Goal: Register for event/course

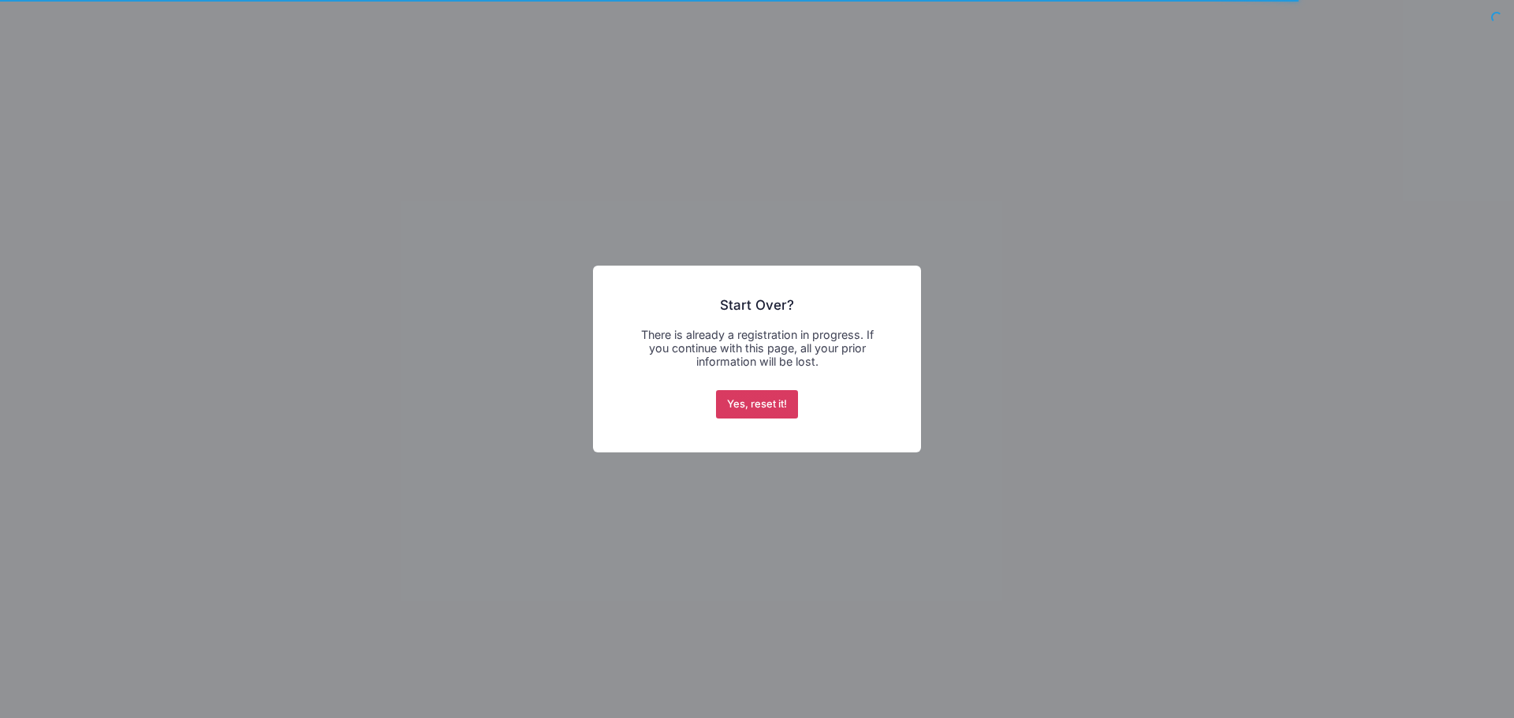
click at [766, 407] on button "Yes, reset it!" at bounding box center [757, 404] width 83 height 28
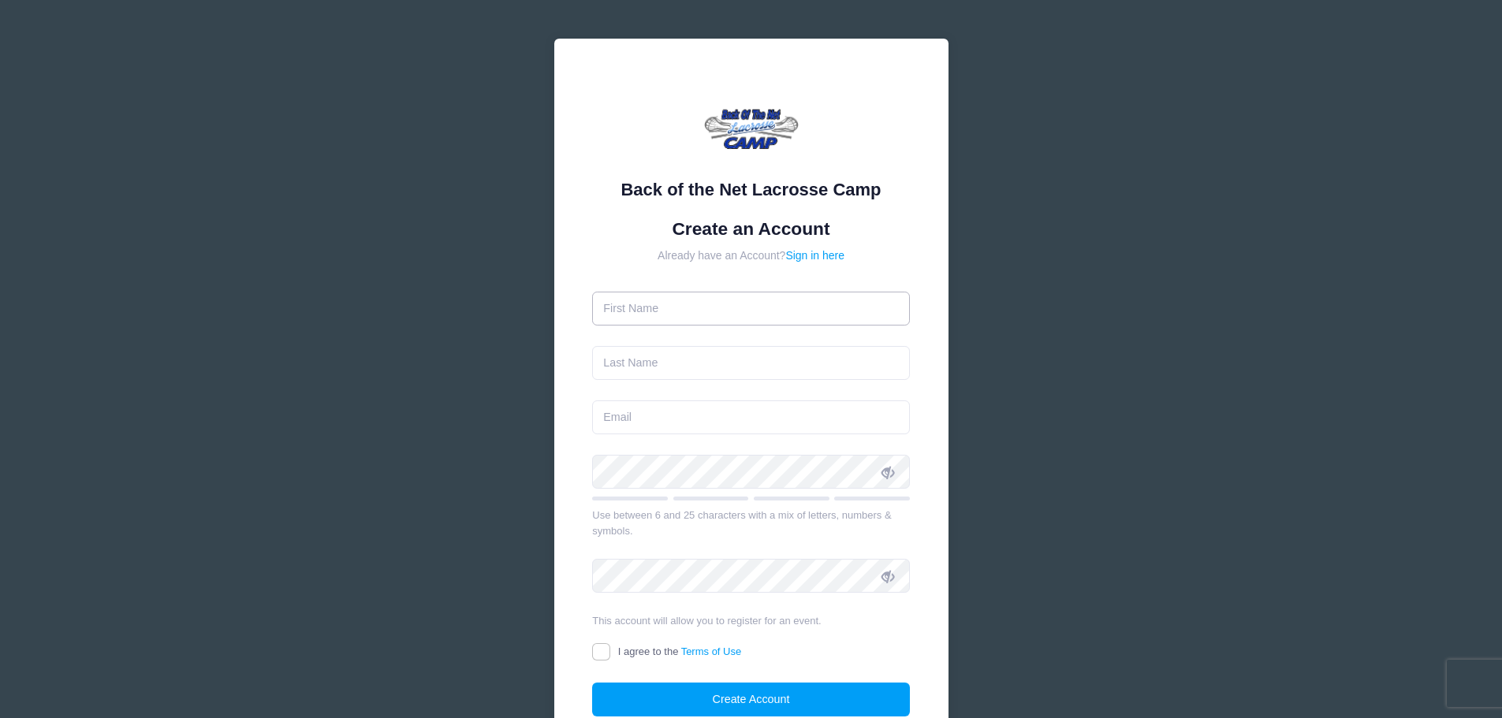
click at [755, 311] on input "text" at bounding box center [751, 309] width 318 height 34
type input "Gerald"
type input "Oliver"
type input "jumpinjerryno3@aol.com"
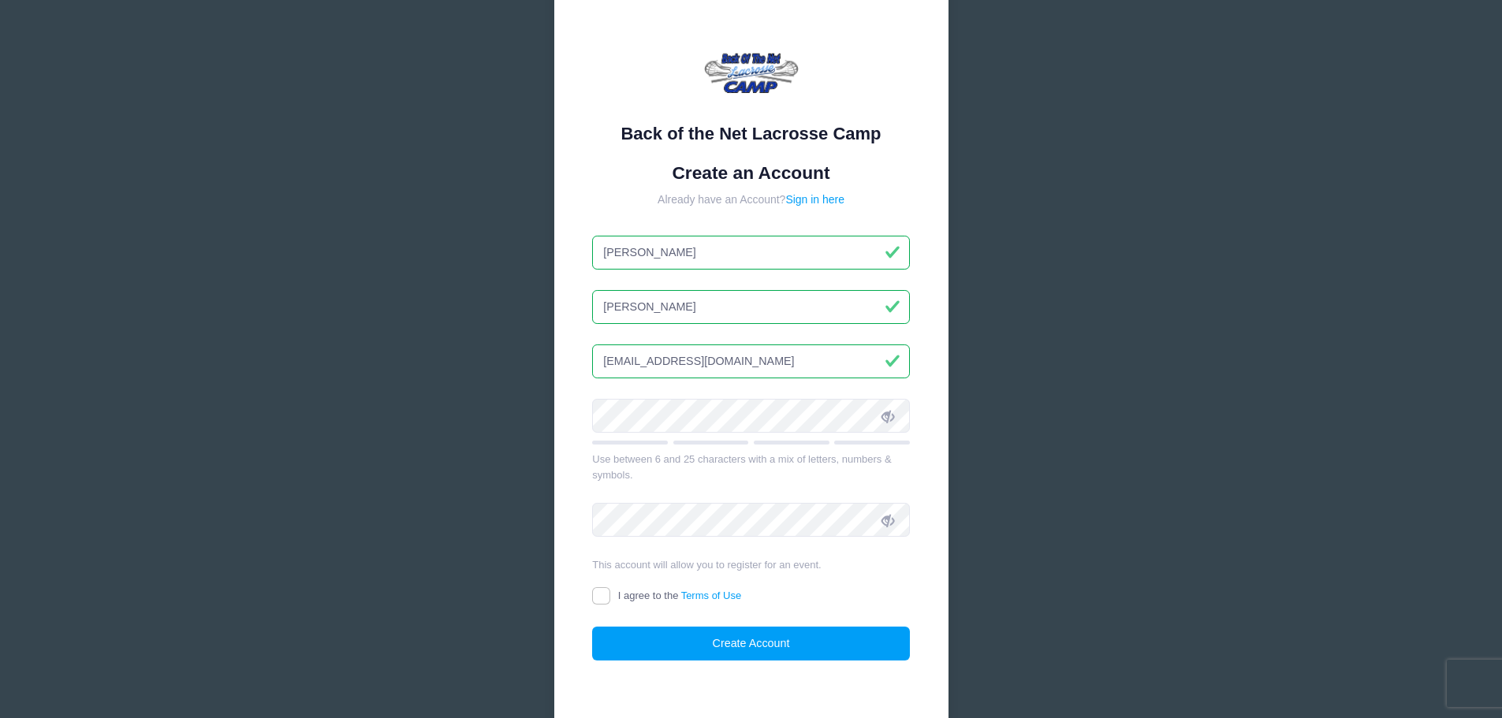
scroll to position [132, 0]
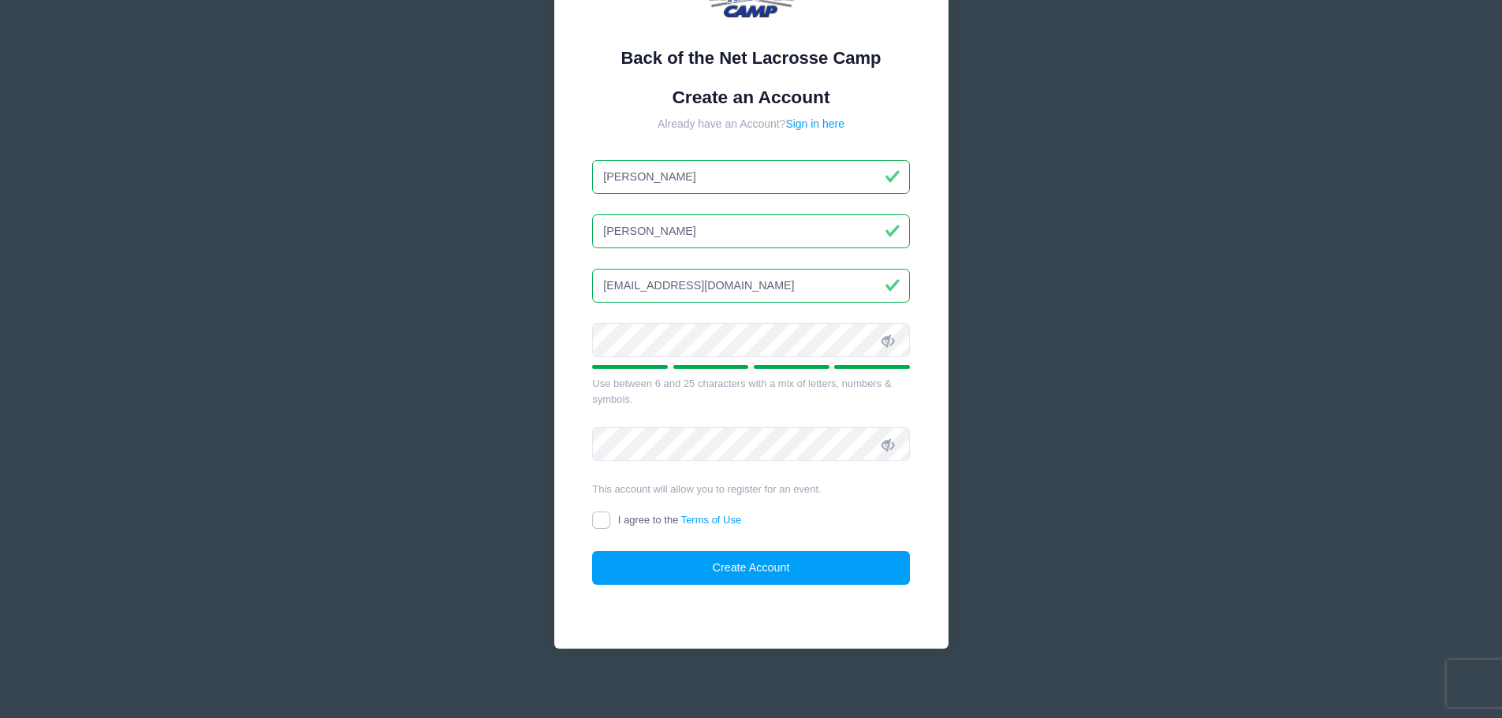
click at [894, 343] on icon at bounding box center [887, 340] width 13 height 13
click at [600, 520] on input "I agree to the Terms of Use" at bounding box center [601, 521] width 18 height 18
checkbox input "true"
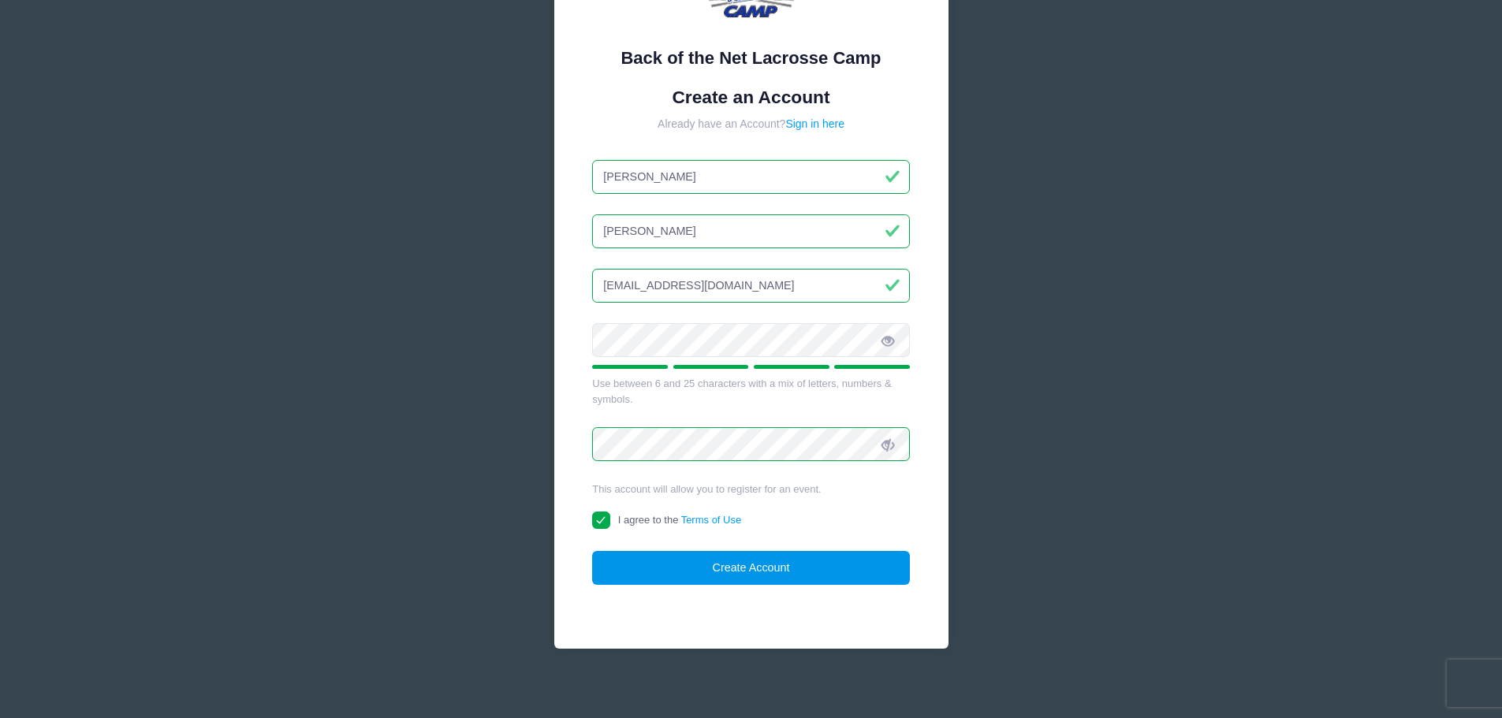
click at [762, 568] on button "Create Account" at bounding box center [751, 568] width 318 height 34
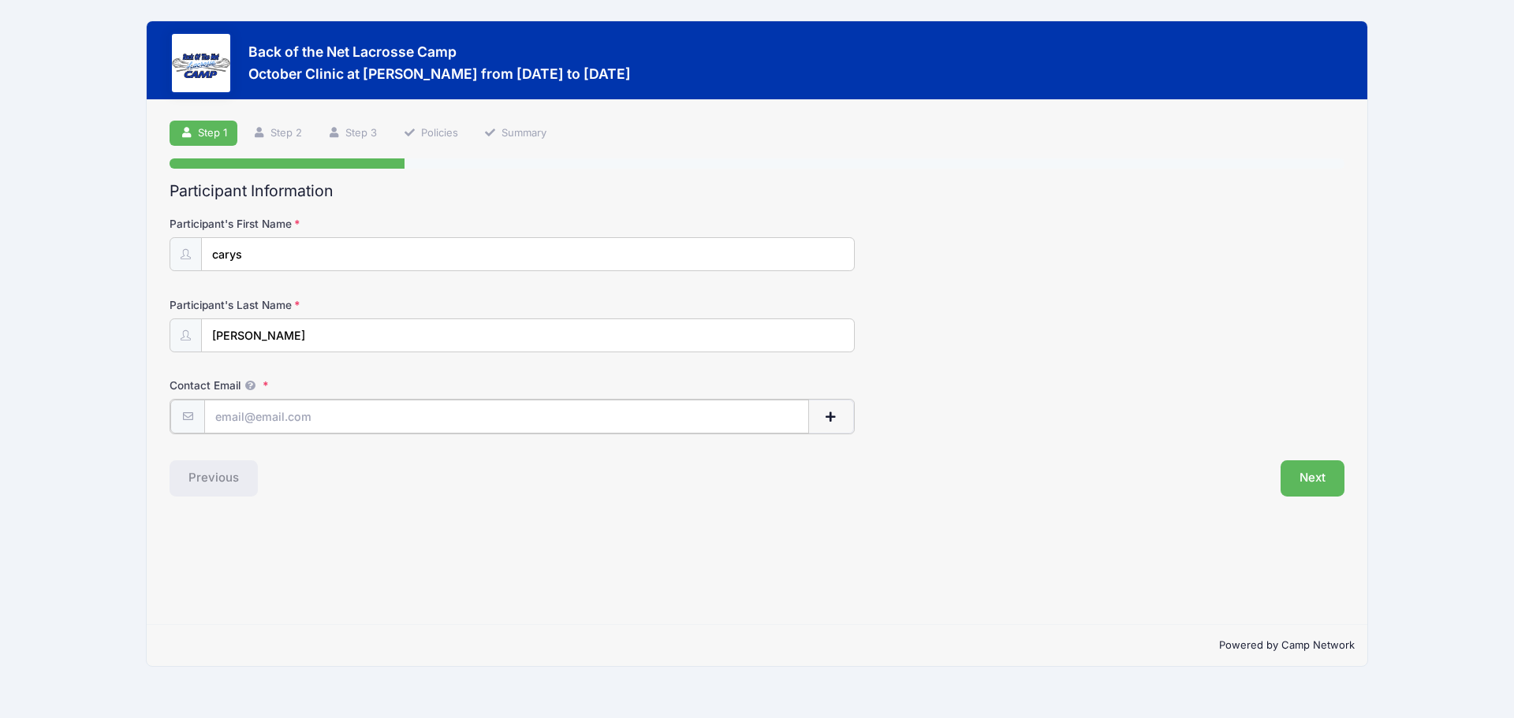
click at [327, 416] on input "Contact Email" at bounding box center [506, 417] width 605 height 34
type input "[EMAIL_ADDRESS][DOMAIN_NAME]"
click at [1310, 470] on button "Next" at bounding box center [1312, 477] width 64 height 36
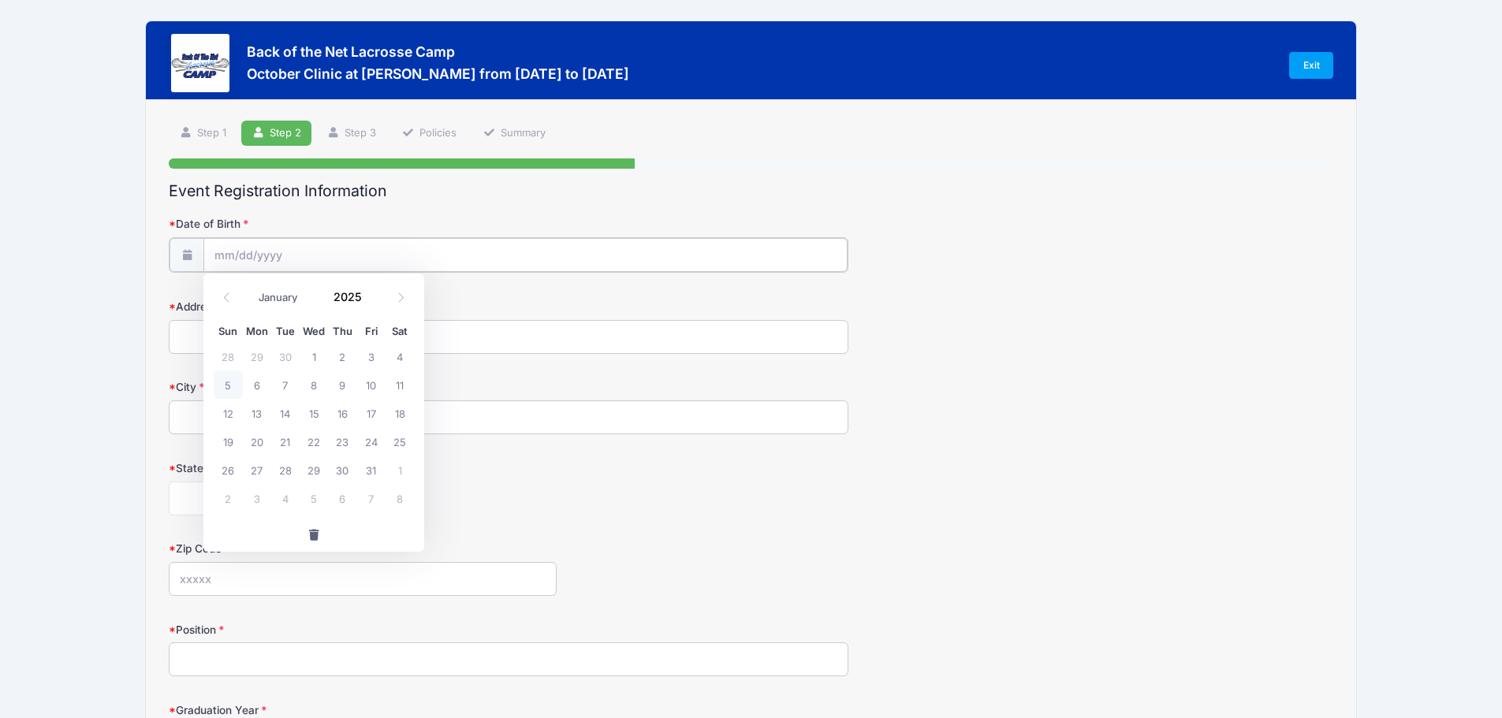
click at [259, 244] on input "Date of Birth" at bounding box center [524, 255] width 643 height 34
click at [274, 300] on select "January February March April May June July August September October November De…" at bounding box center [286, 297] width 70 height 20
select select "5"
click at [251, 287] on select "January February March April May June July August September October November De…" at bounding box center [286, 297] width 70 height 20
drag, startPoint x: 363, startPoint y: 296, endPoint x: 355, endPoint y: 298, distance: 9.0
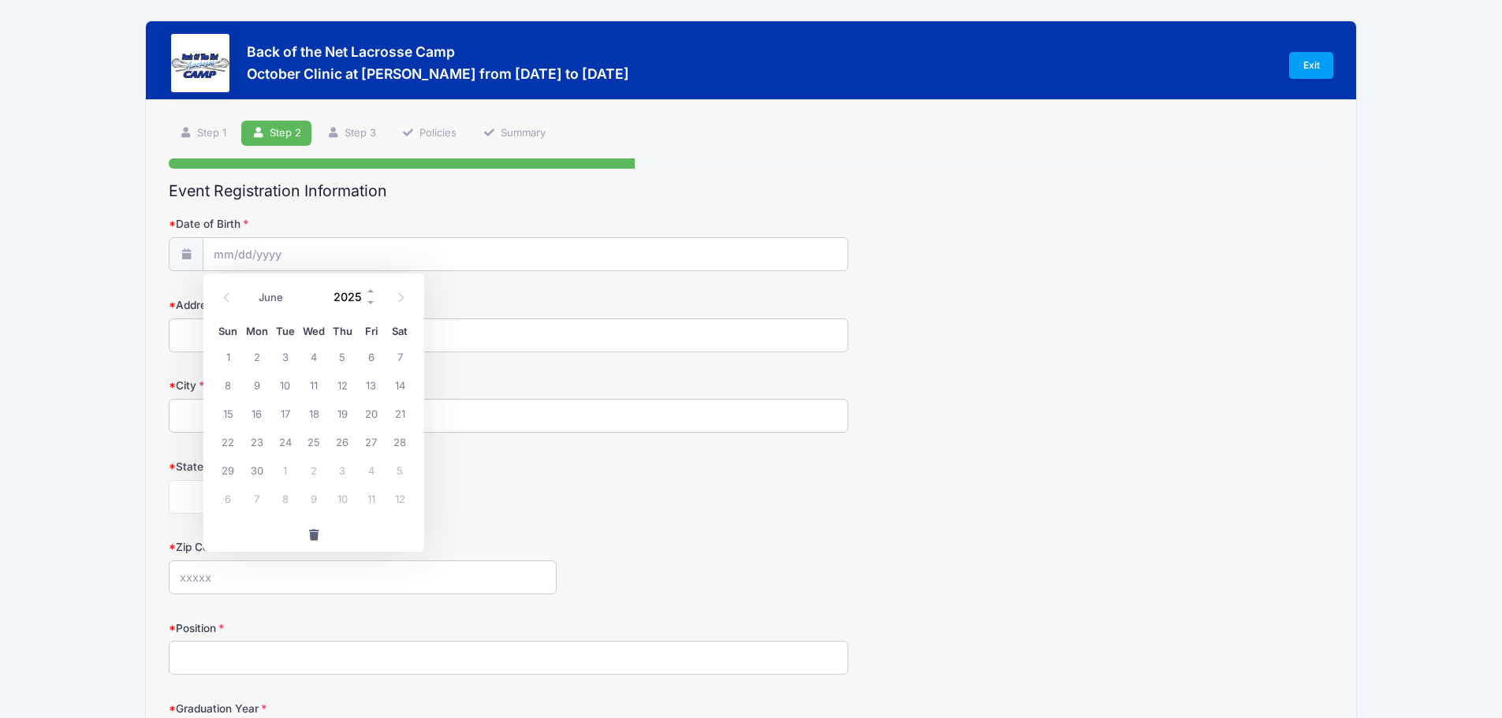
click at [361, 297] on input "2025" at bounding box center [351, 297] width 51 height 24
click at [353, 298] on input "2025" at bounding box center [351, 297] width 51 height 24
drag, startPoint x: 373, startPoint y: 289, endPoint x: 373, endPoint y: 306, distance: 17.3
click at [373, 294] on span at bounding box center [371, 291] width 11 height 12
click at [373, 306] on span at bounding box center [371, 302] width 11 height 12
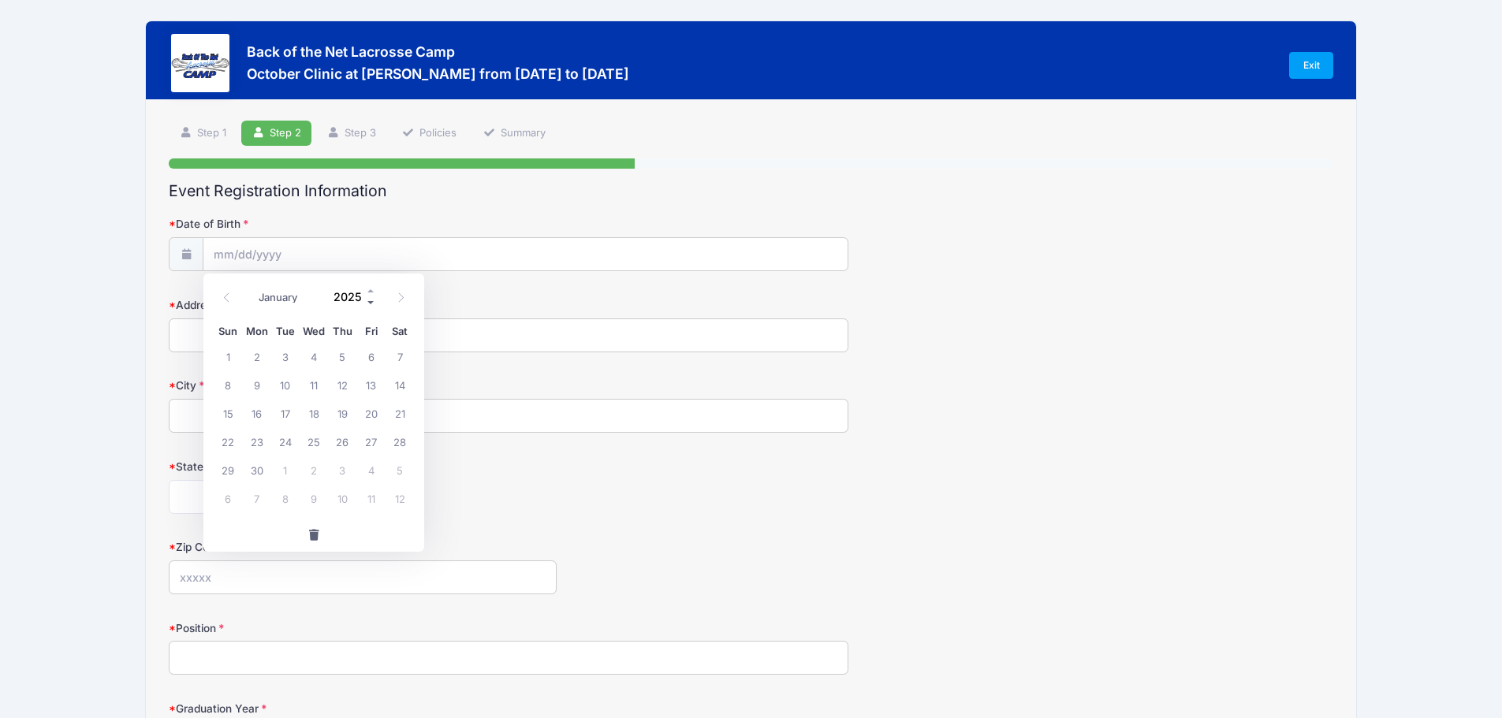
click at [373, 306] on span at bounding box center [371, 302] width 11 height 12
click at [372, 305] on span at bounding box center [371, 302] width 11 height 12
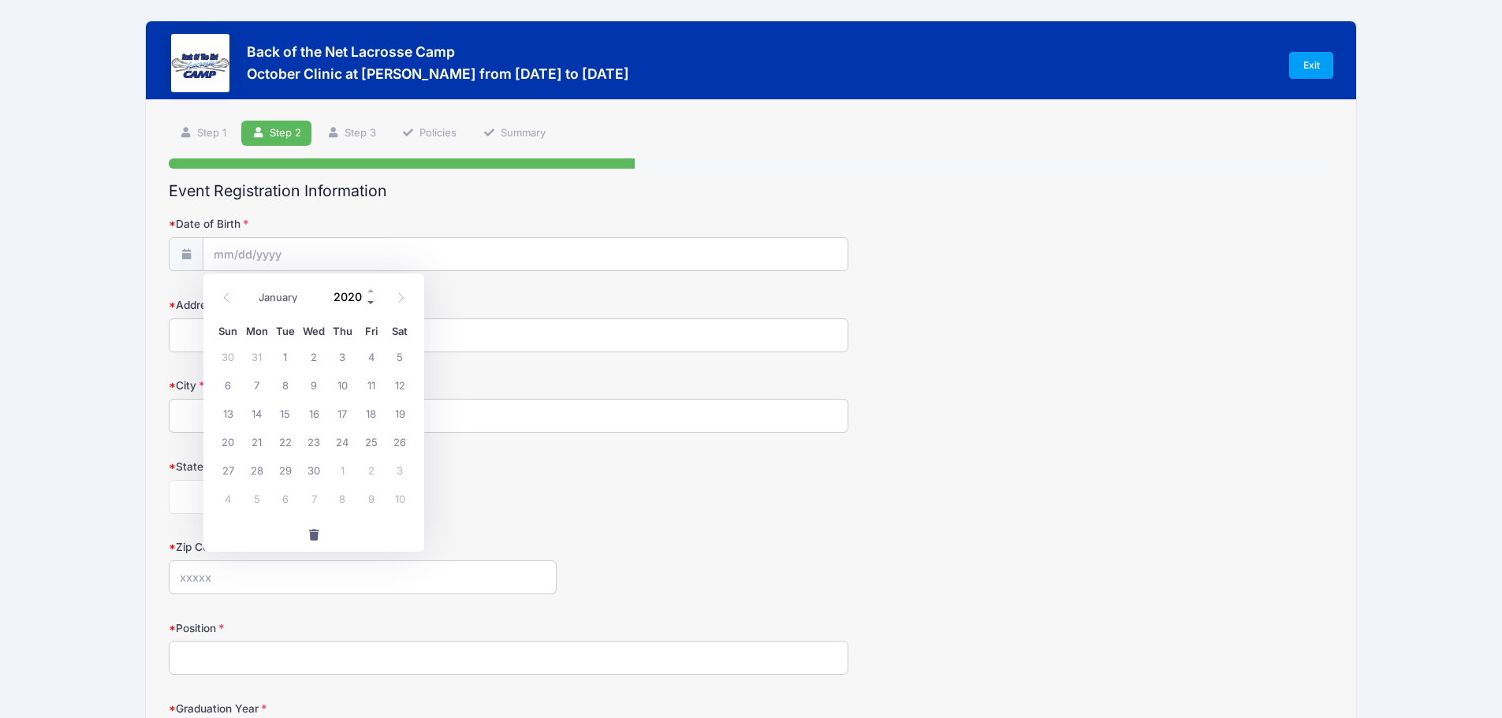
click at [372, 305] on span at bounding box center [371, 302] width 11 height 12
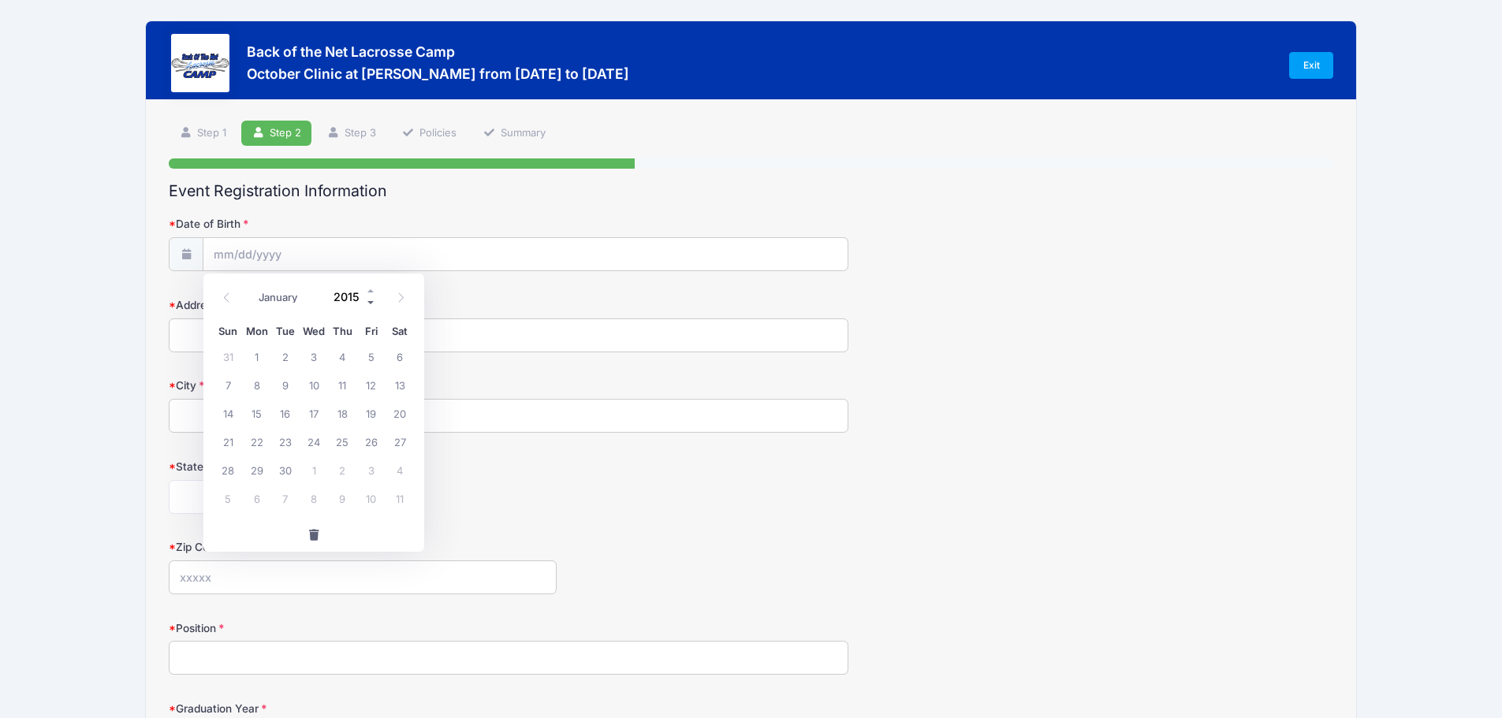
click at [372, 305] on span at bounding box center [371, 302] width 11 height 12
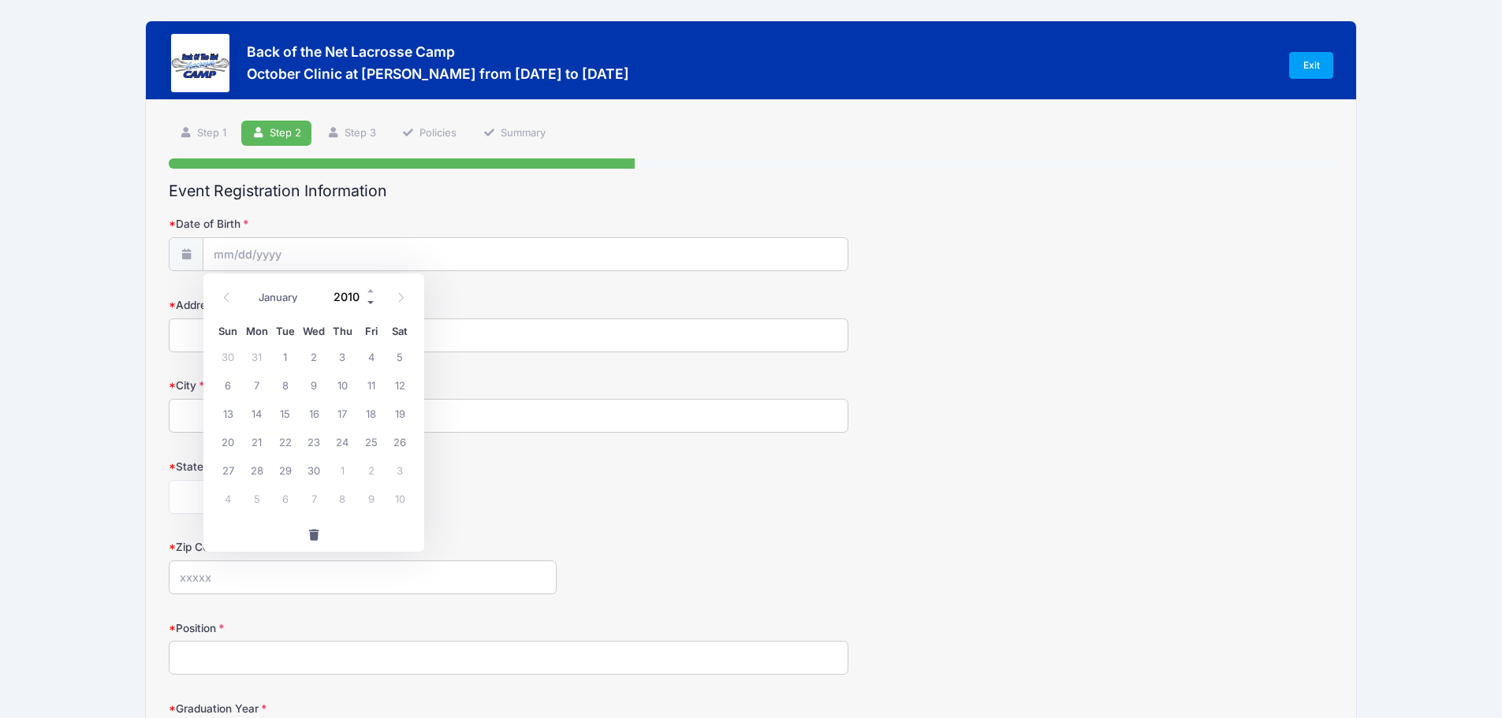
click at [372, 305] on span at bounding box center [371, 302] width 11 height 12
type input "2008"
click at [319, 419] on span "18" at bounding box center [314, 413] width 28 height 28
type input "06/18/2008"
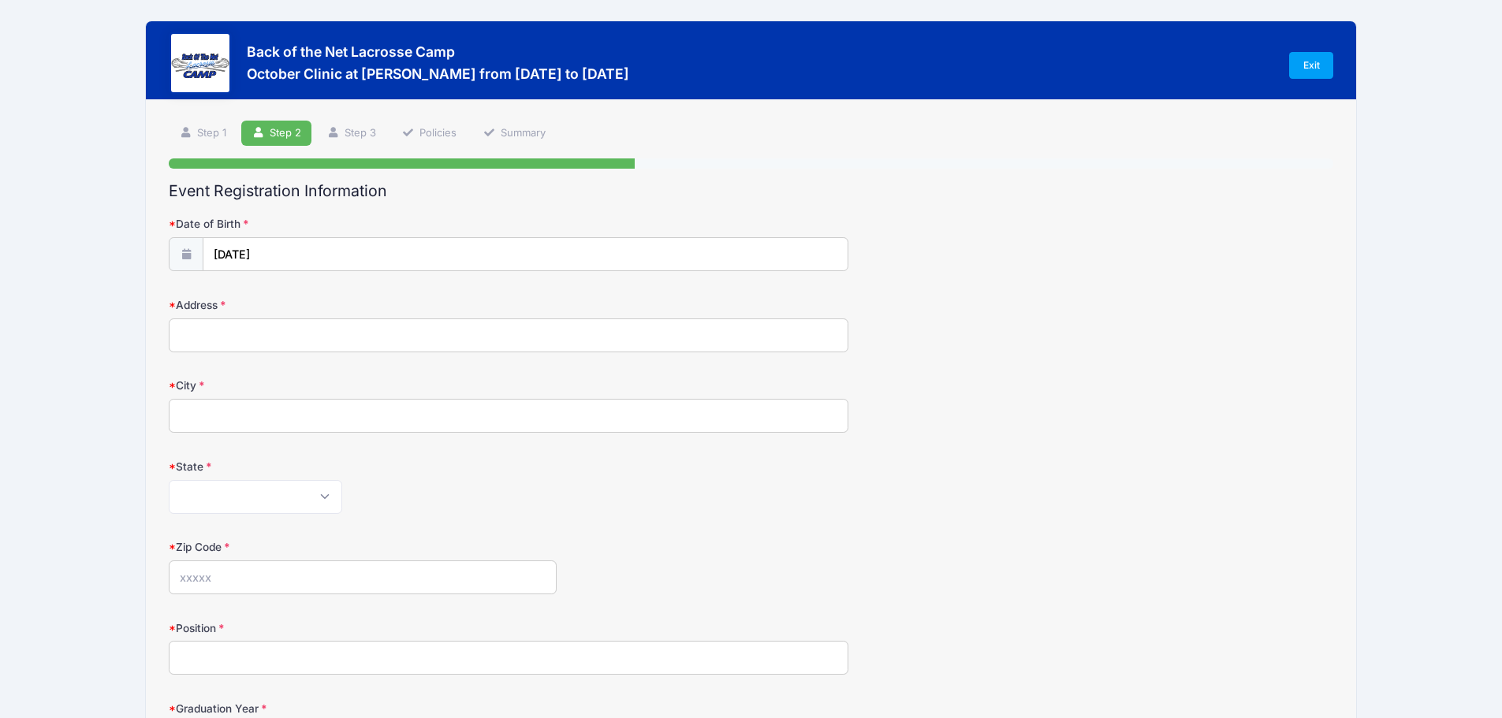
click at [308, 348] on input "Address" at bounding box center [509, 336] width 680 height 34
type input "37691 Beverly Drive"
type input "Mechanicsville"
select select "MD"
type input "20659"
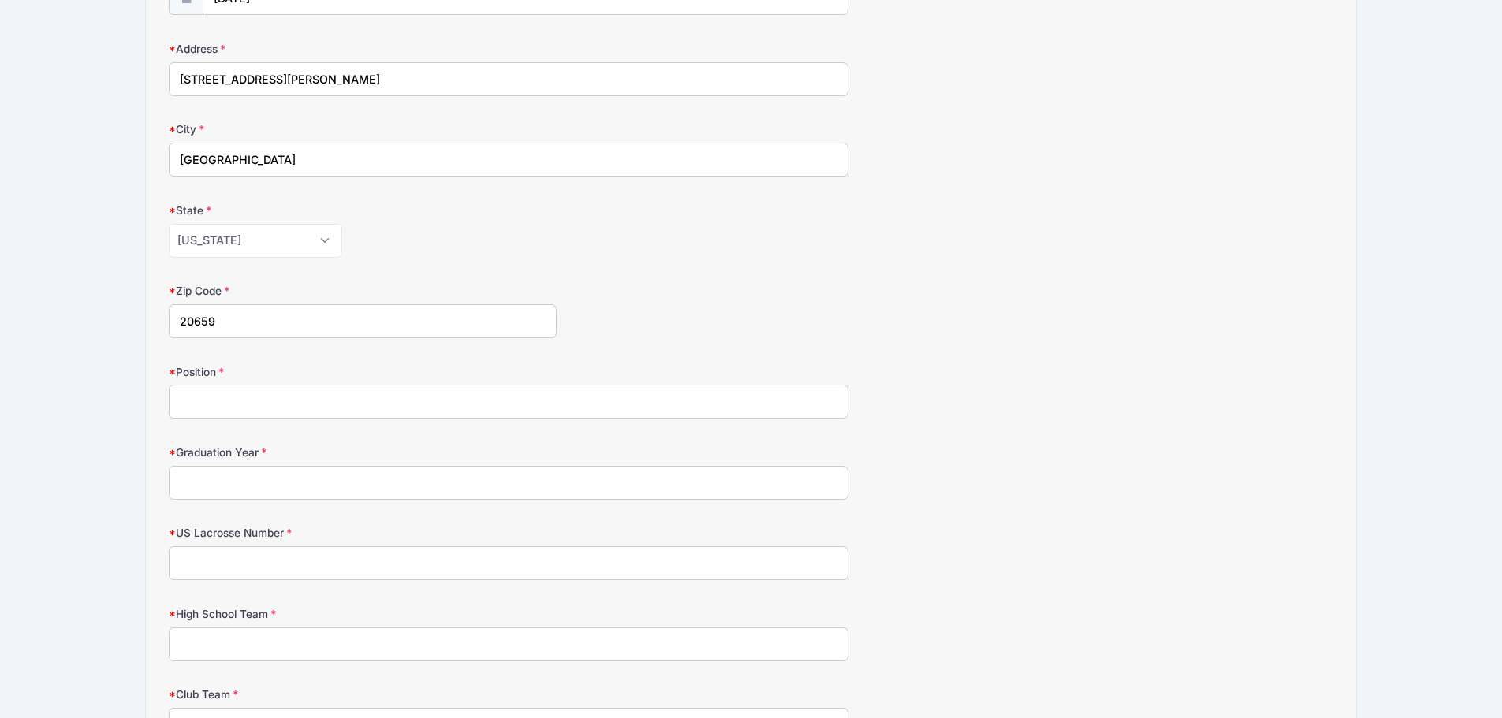
scroll to position [263, 0]
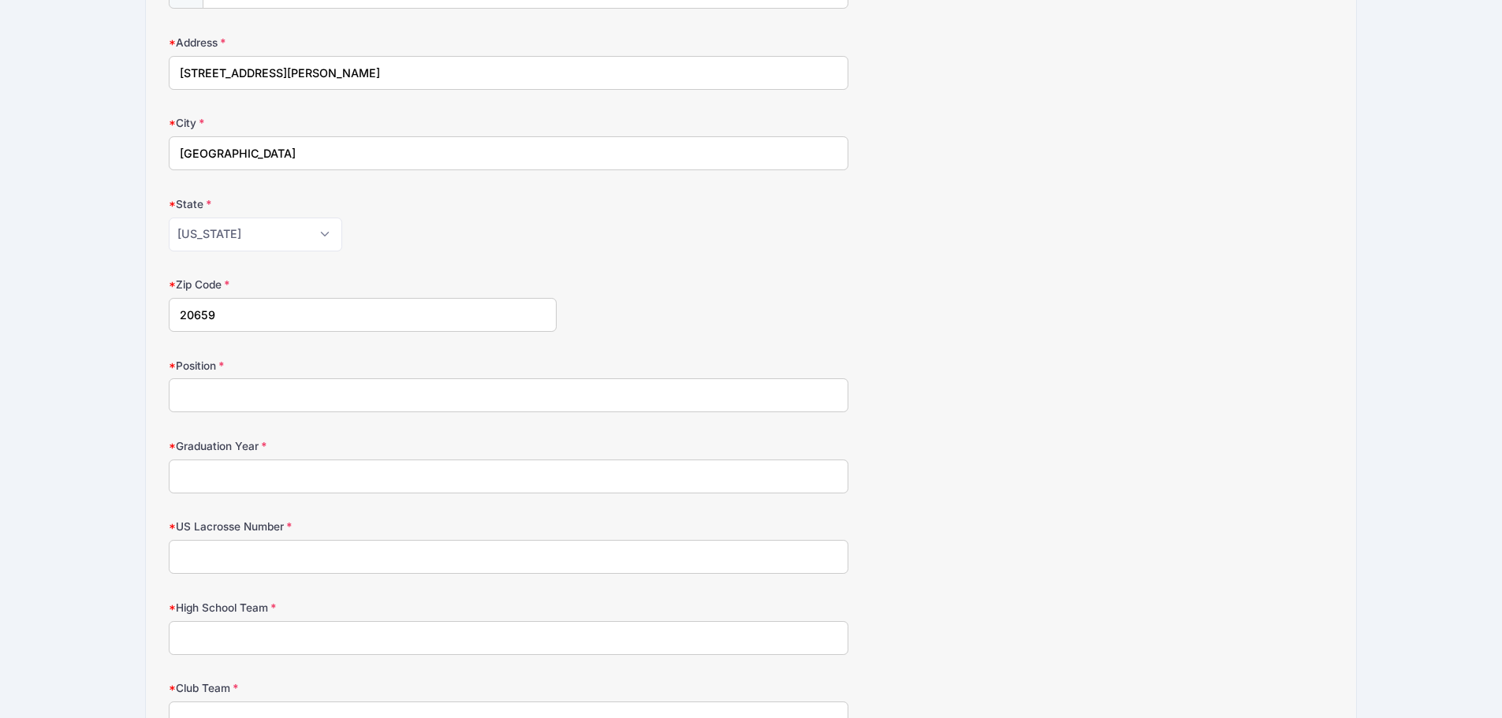
drag, startPoint x: 397, startPoint y: 379, endPoint x: 388, endPoint y: 391, distance: 14.7
click at [397, 380] on input "Position" at bounding box center [509, 395] width 680 height 34
click at [387, 391] on input "Position" at bounding box center [509, 395] width 680 height 34
type input "mid"
click at [220, 486] on input "Graduation Year" at bounding box center [509, 477] width 680 height 34
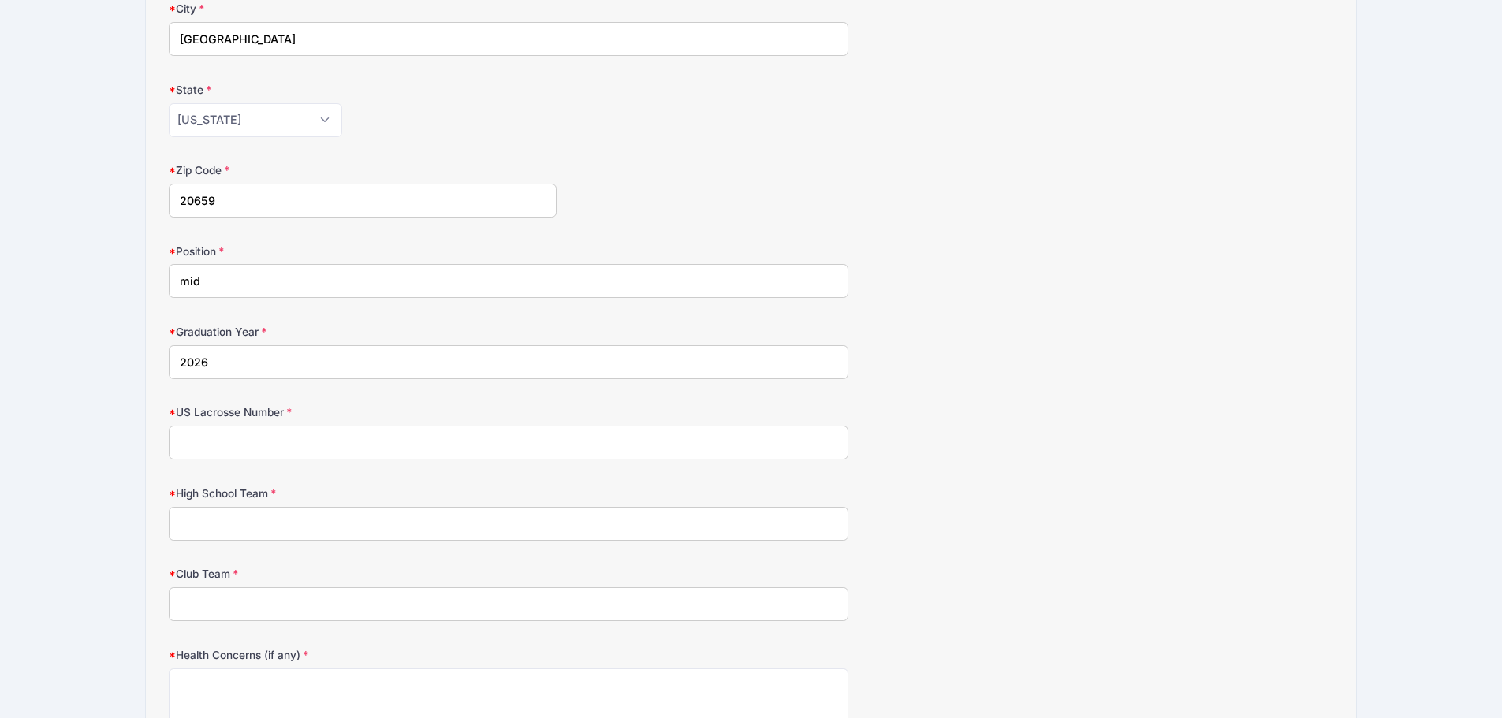
scroll to position [394, 0]
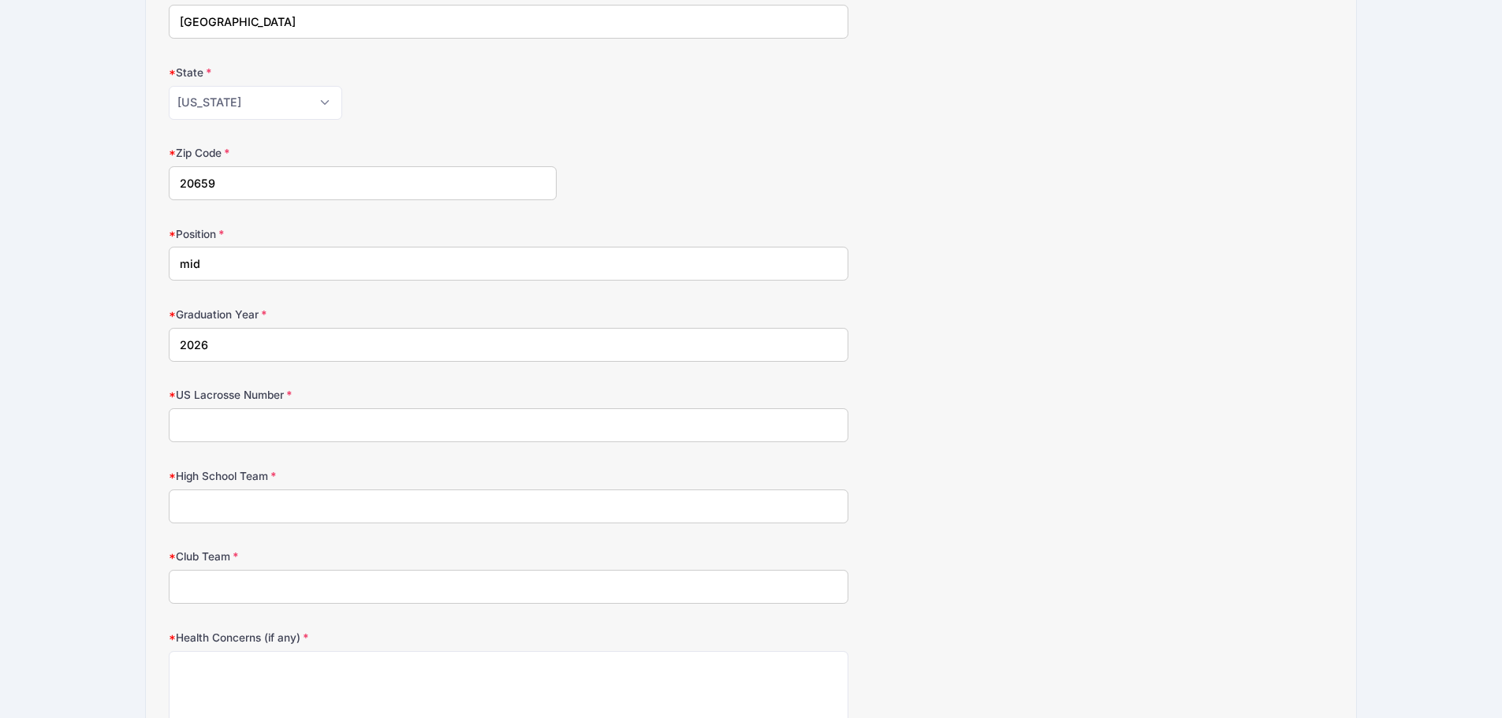
type input "2026"
click at [251, 421] on input "US Lacrosse Number" at bounding box center [509, 425] width 680 height 34
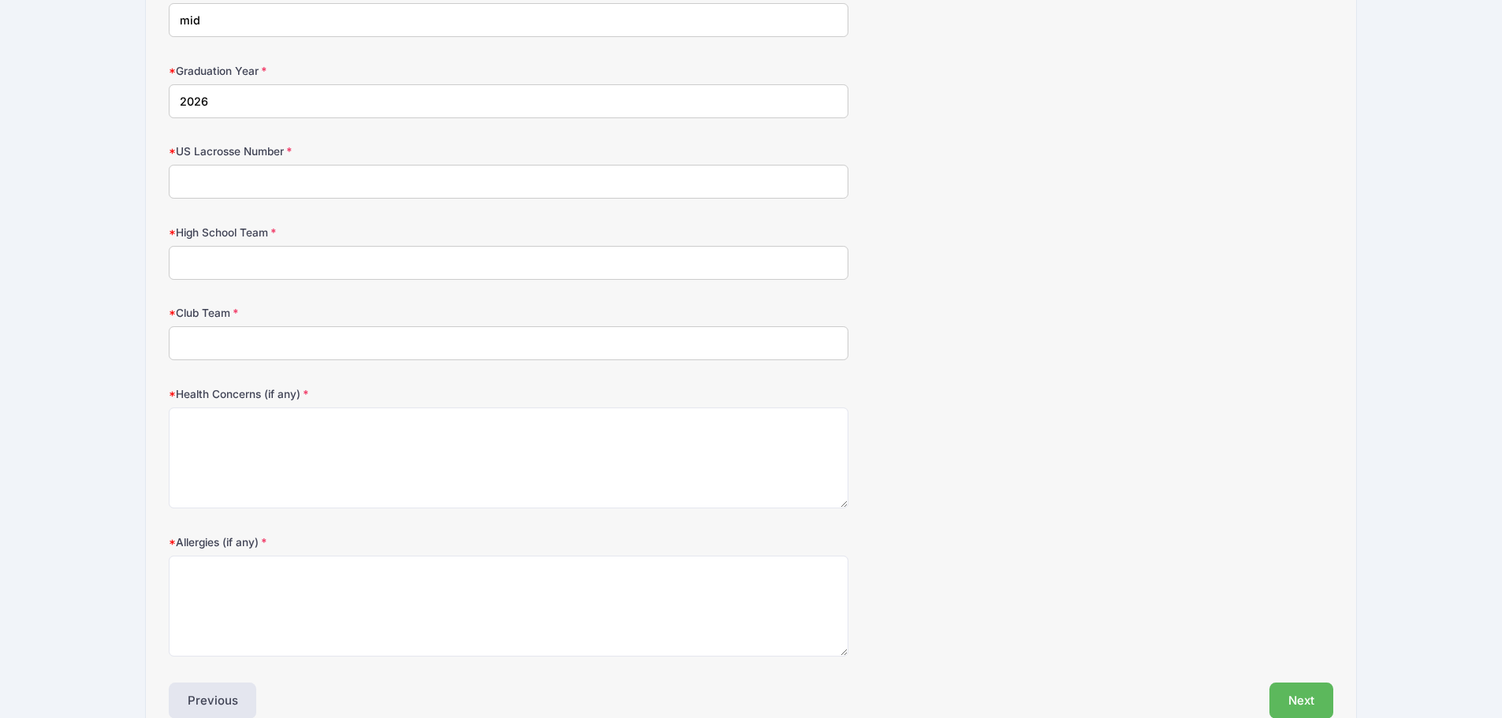
scroll to position [657, 0]
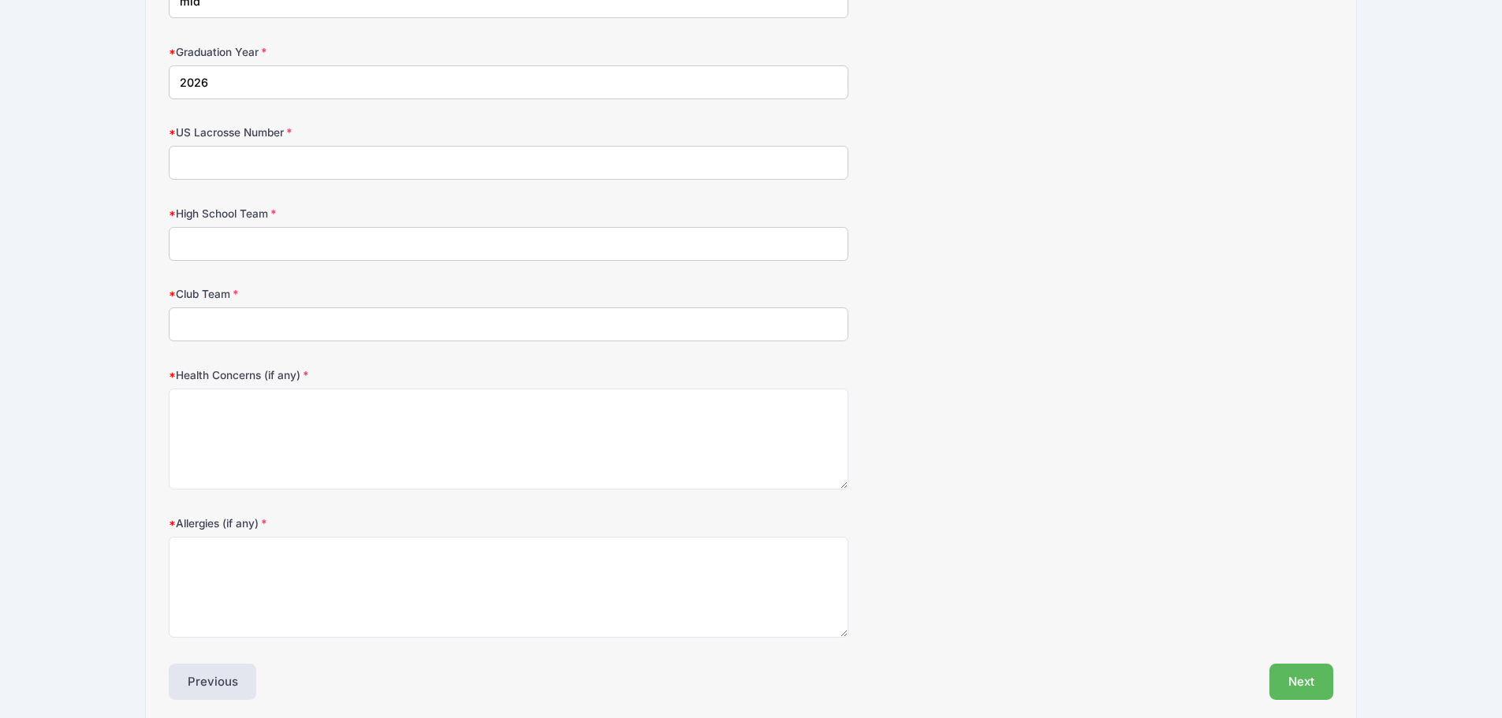
click at [228, 252] on input "High School Team" at bounding box center [509, 244] width 680 height 34
type input "chopticon high school"
type input "uproar"
type textarea "n/a"
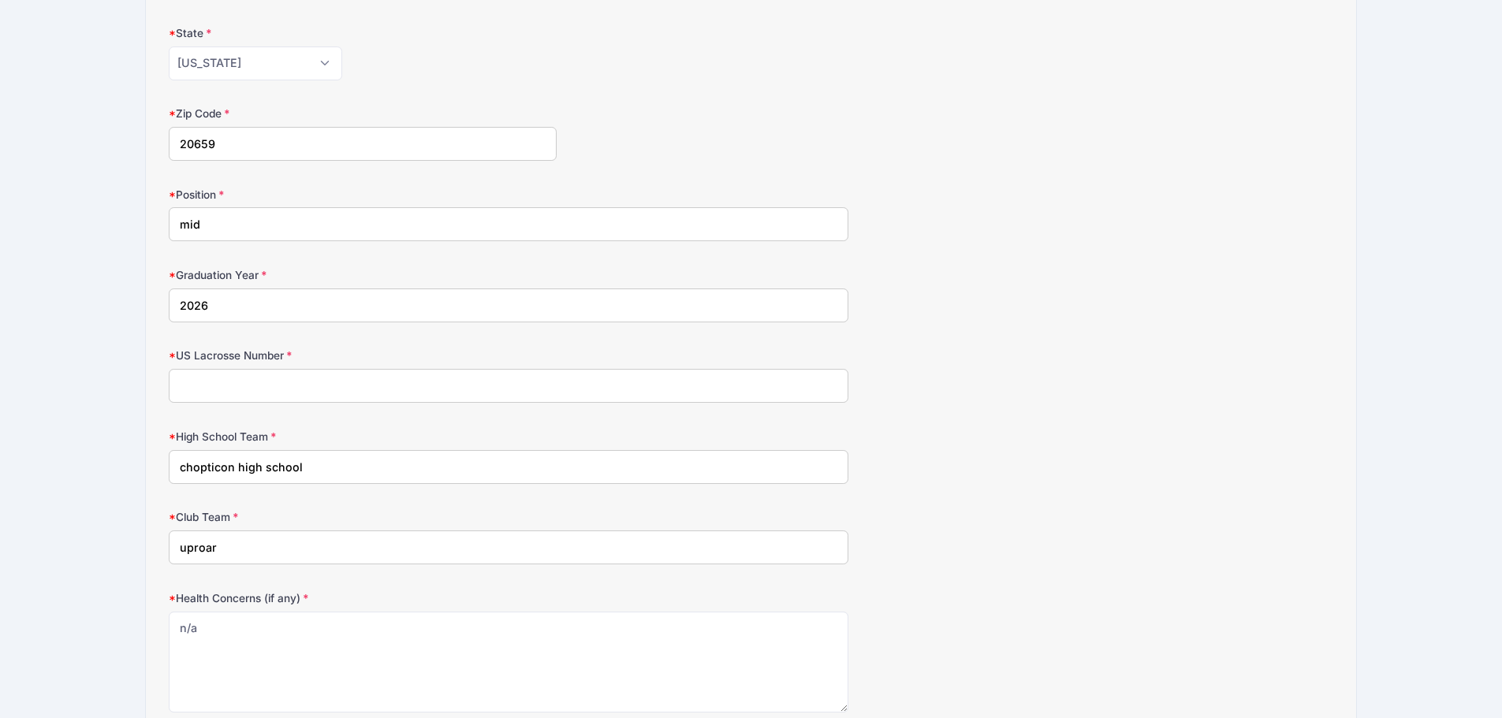
scroll to position [328, 0]
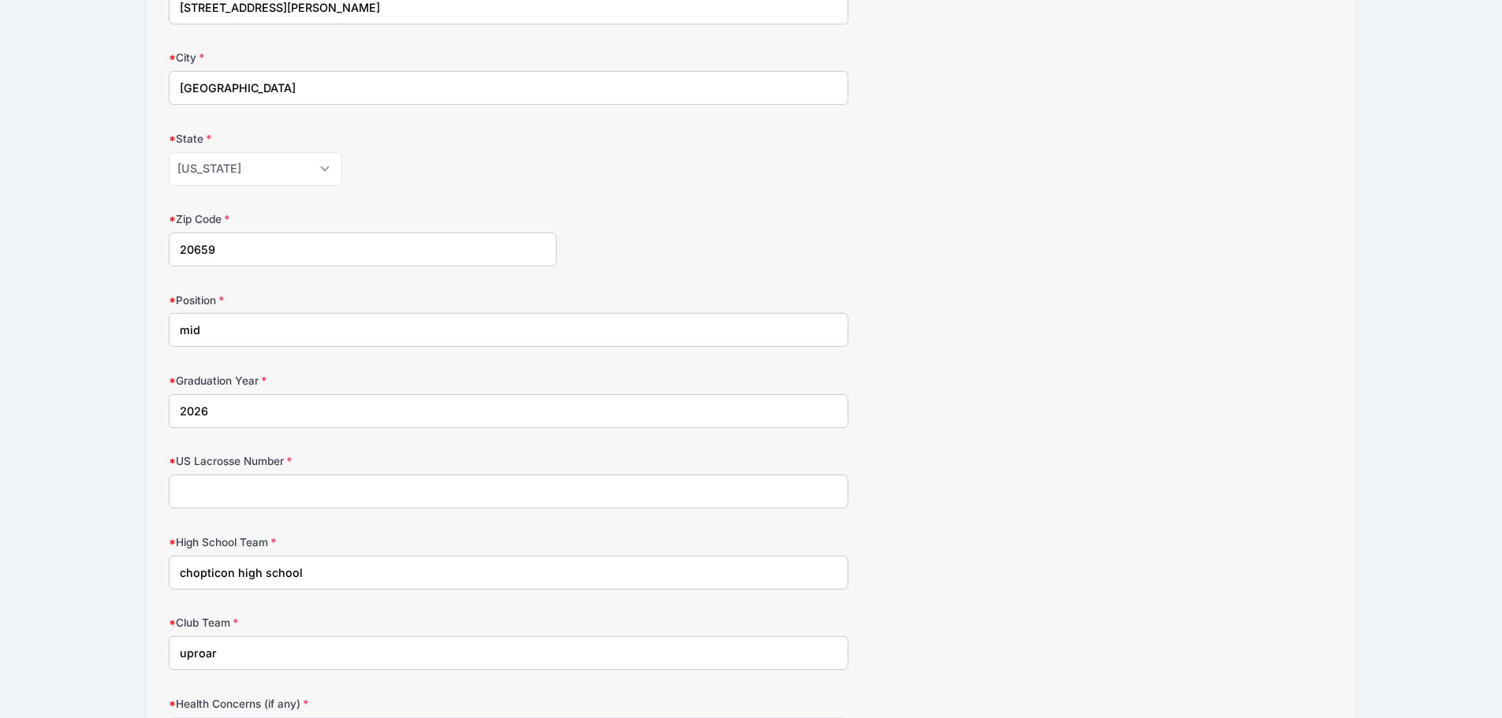
type textarea "n/a"
click at [258, 493] on input "US Lacrosse Number" at bounding box center [509, 492] width 680 height 34
paste input "000015177351"
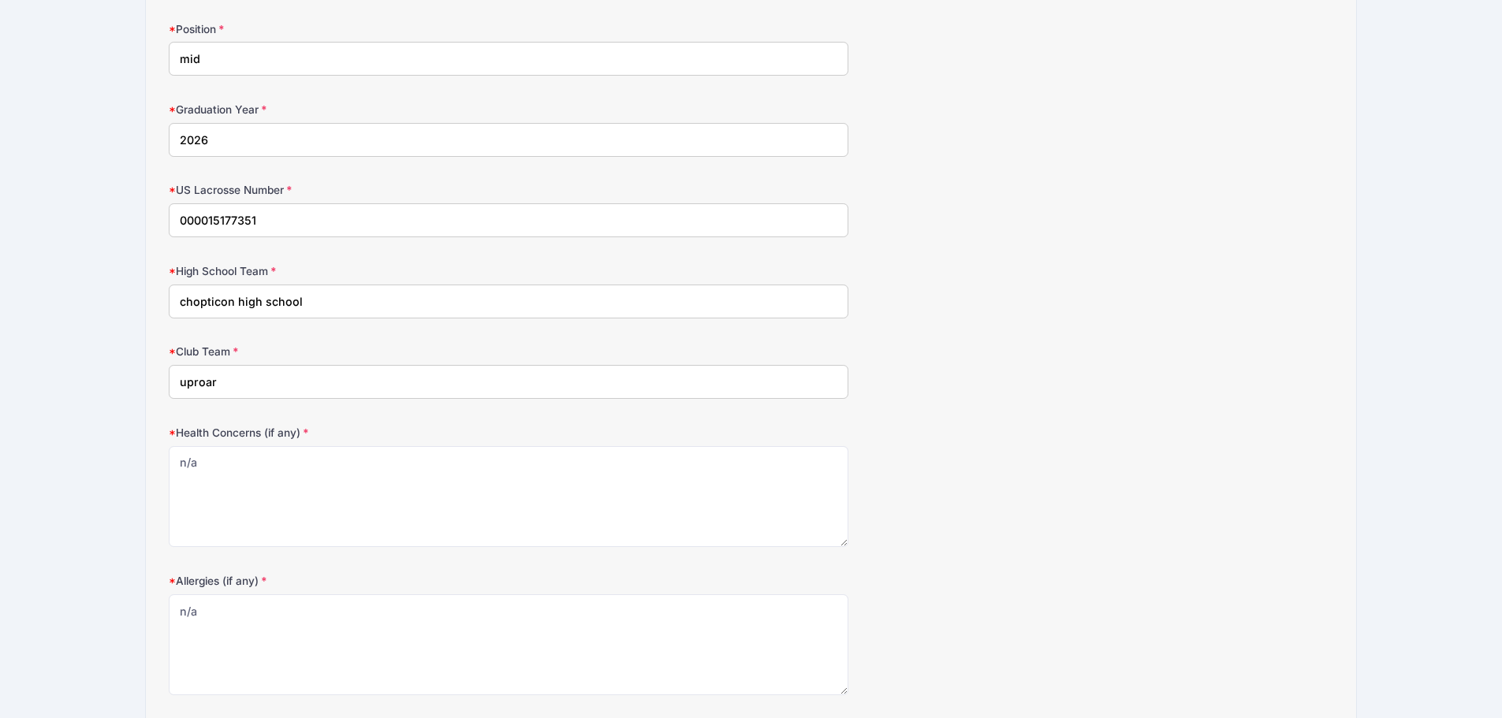
scroll to position [722, 0]
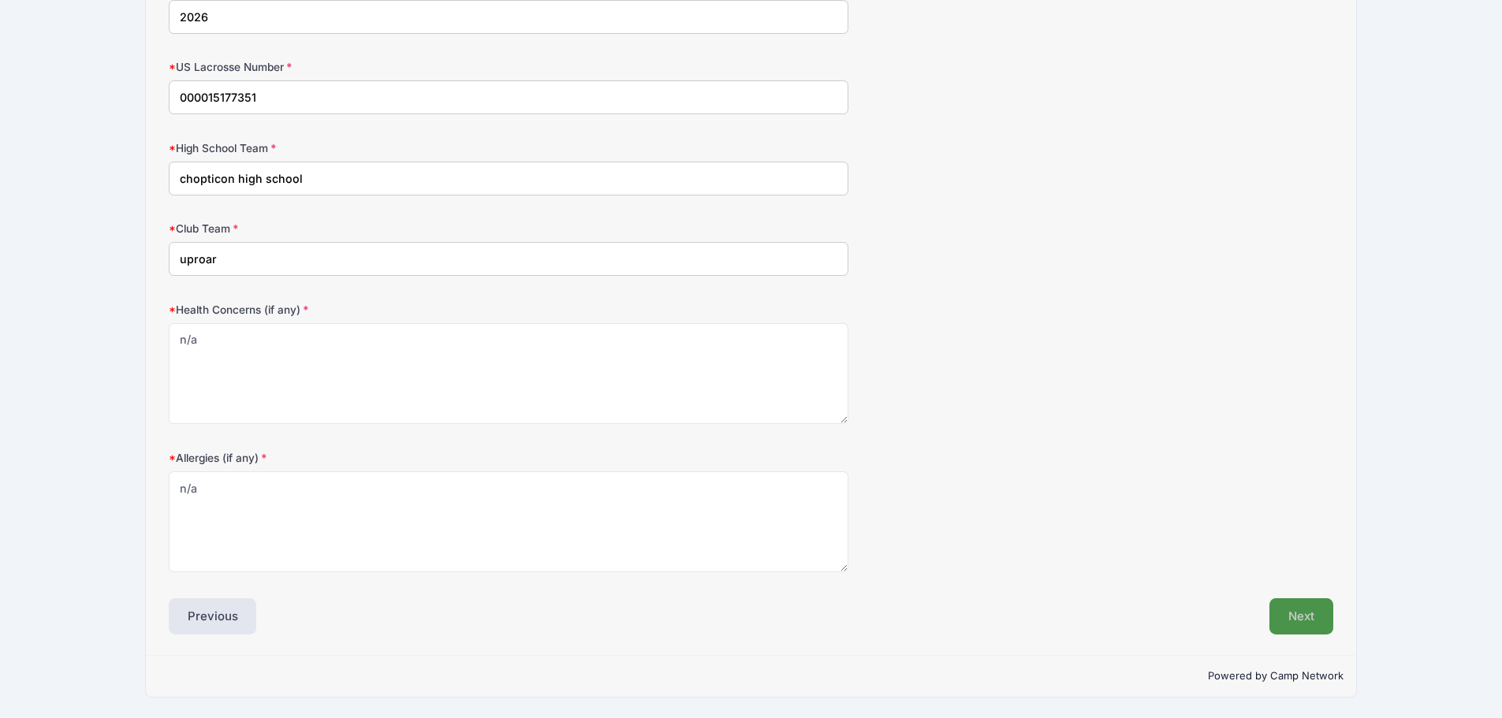
type input "000015177351"
click at [1295, 624] on button "Next" at bounding box center [1301, 616] width 64 height 36
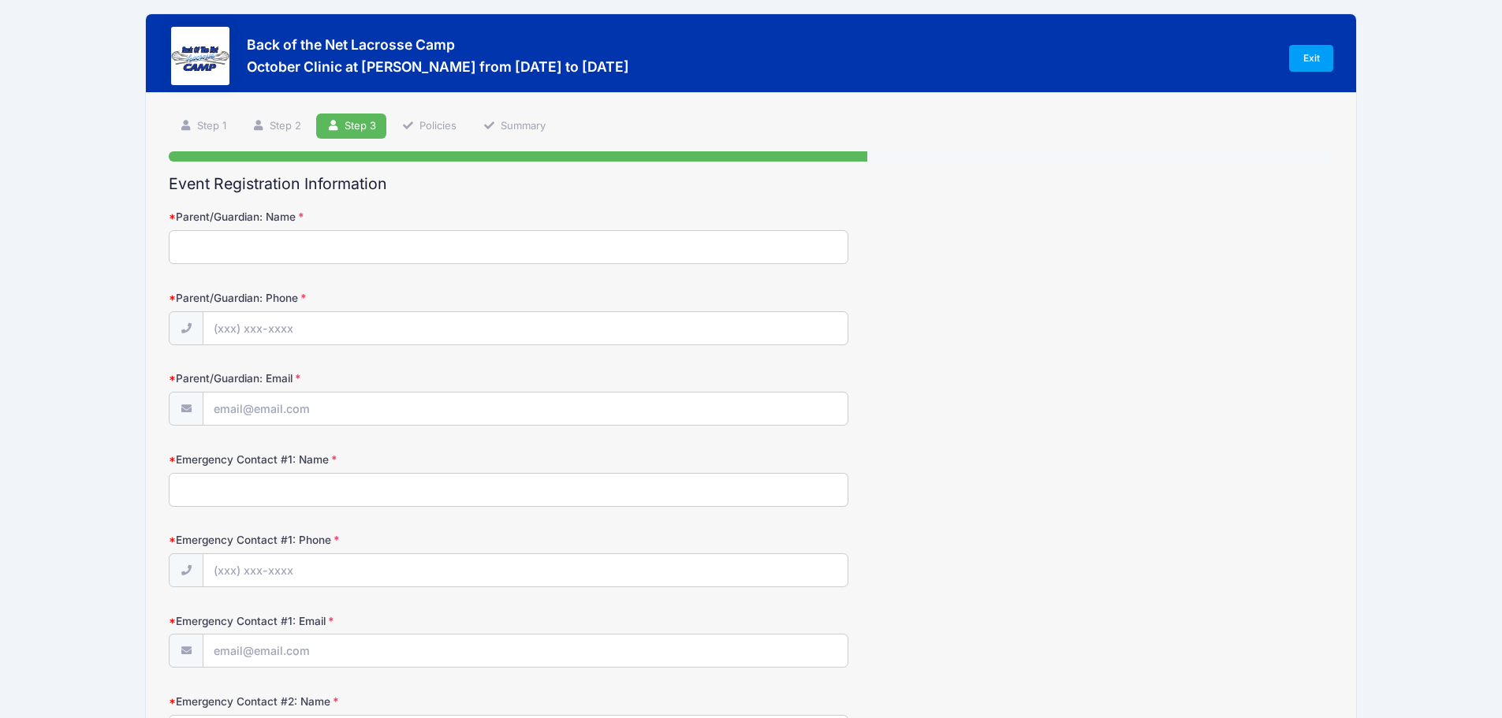
scroll to position [0, 0]
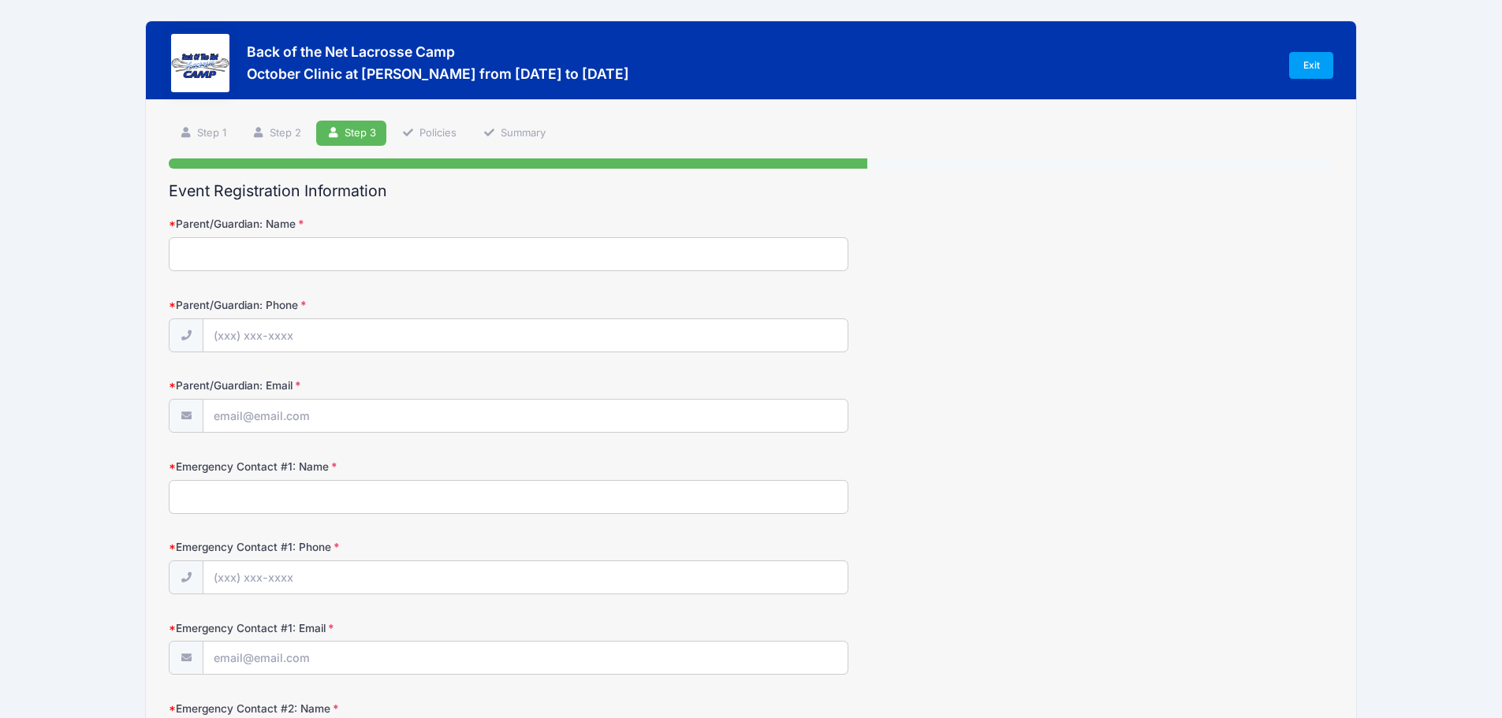
click at [245, 257] on input "Parent/Guardian: Name" at bounding box center [509, 254] width 680 height 34
click at [268, 257] on input "Parent/Guardian: Name" at bounding box center [509, 254] width 680 height 34
click at [288, 134] on div "Step 3 /7 Step 1 Step 2 Step 3 Policies Summary Participant Information Partici…" at bounding box center [751, 590] width 1211 height 981
click at [288, 136] on link "Step 2" at bounding box center [276, 134] width 70 height 26
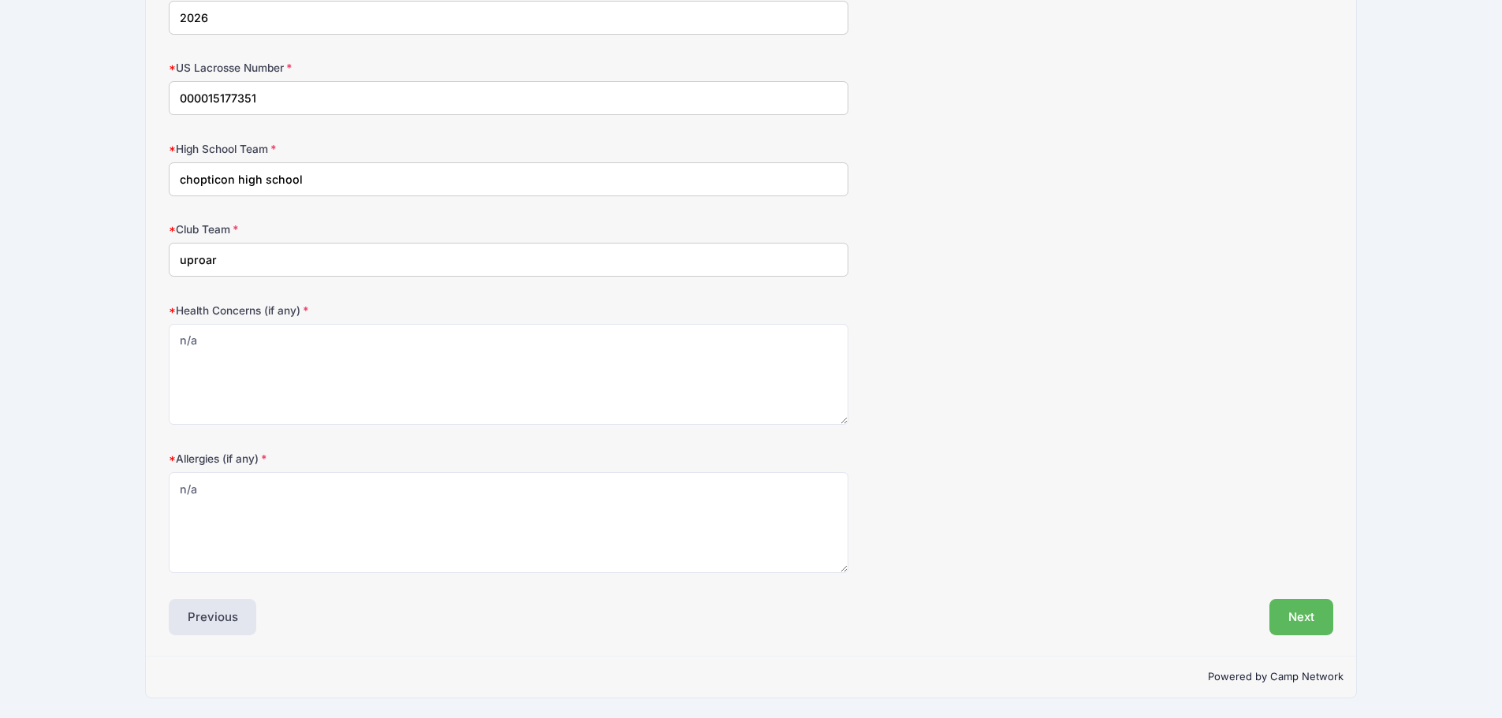
scroll to position [722, 0]
click at [1307, 615] on button "Next" at bounding box center [1301, 616] width 64 height 36
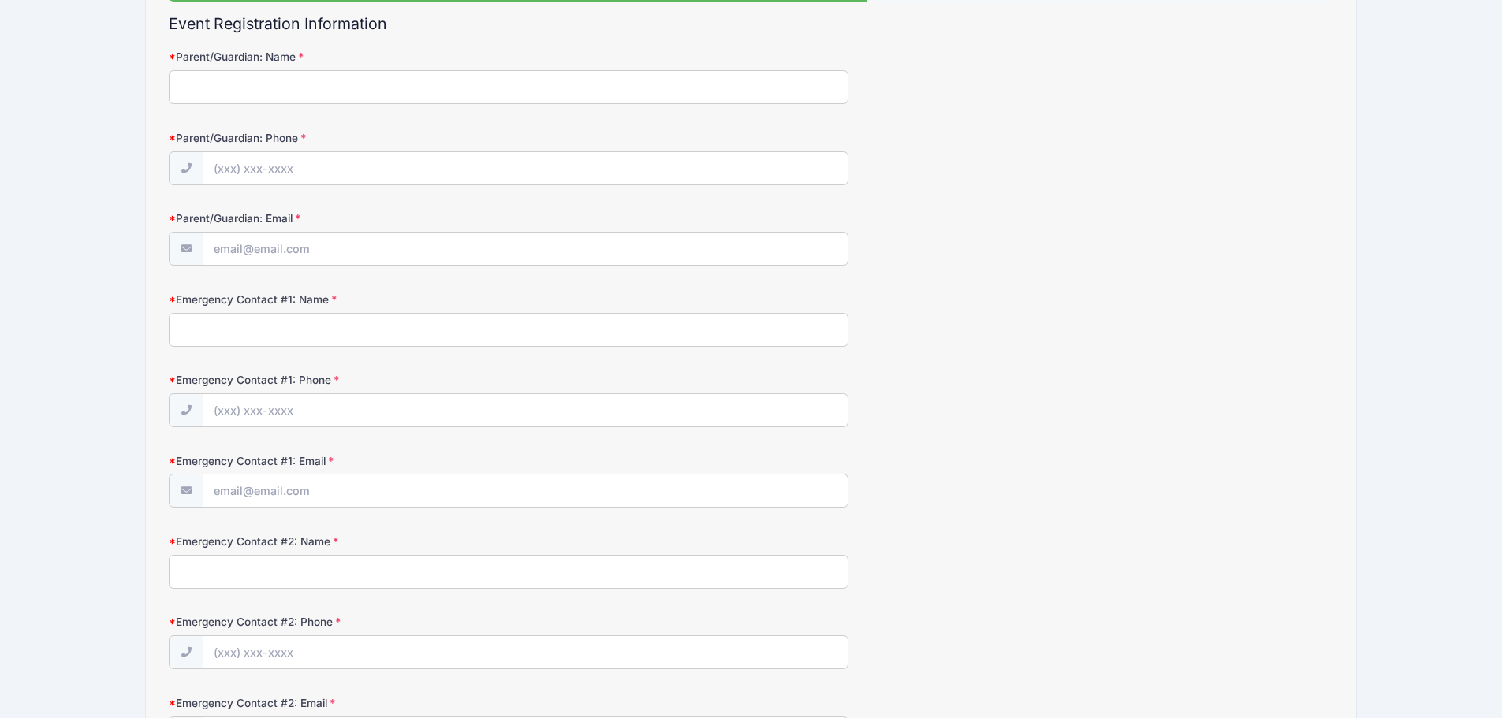
scroll to position [0, 0]
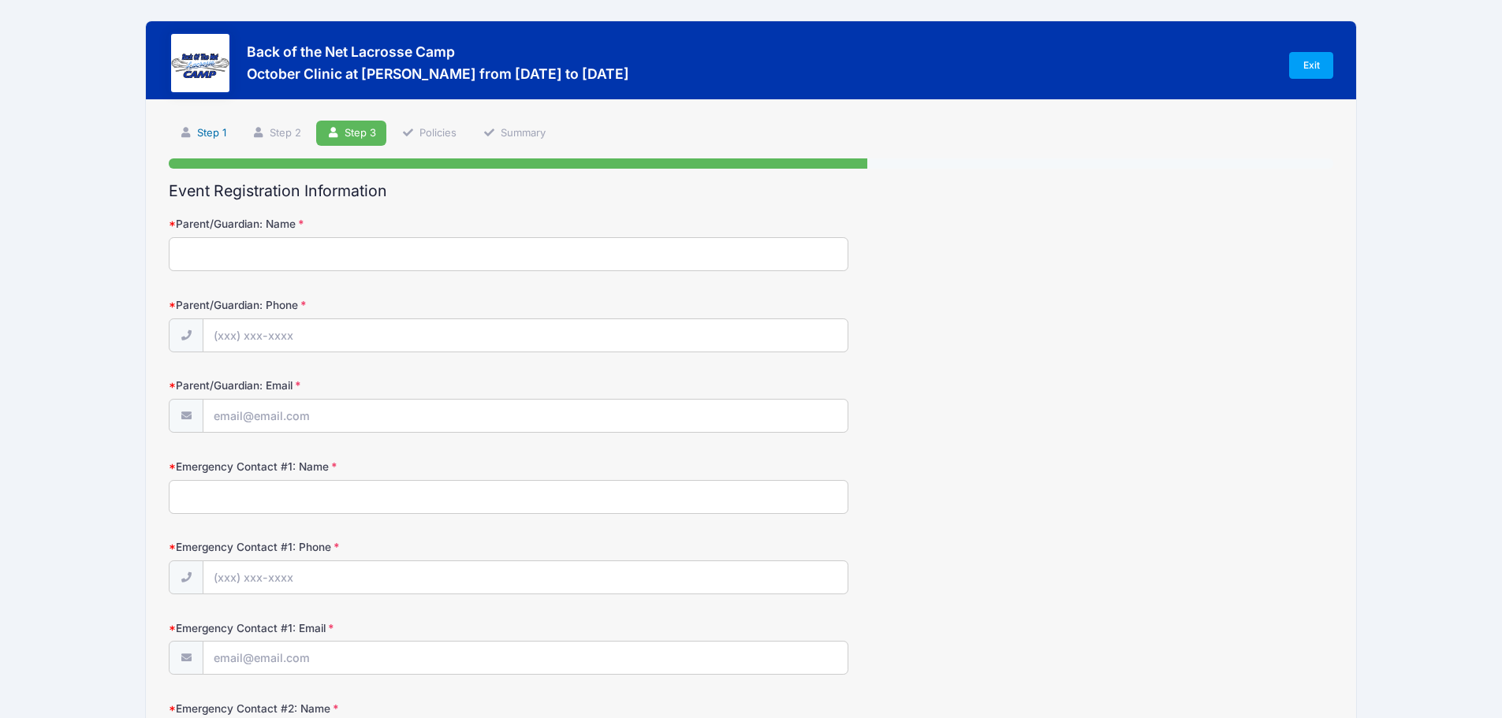
click at [219, 137] on link "Step 1" at bounding box center [203, 134] width 68 height 26
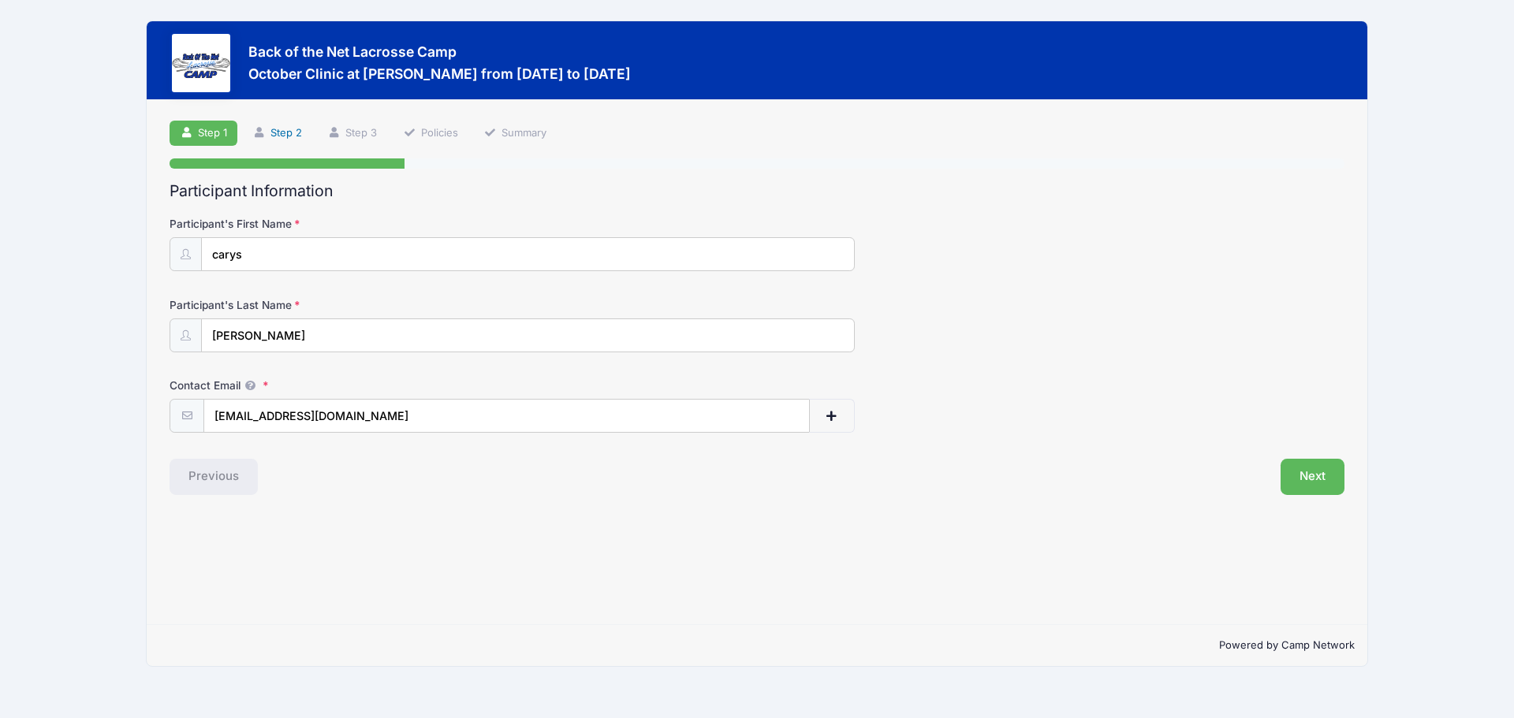
click at [283, 133] on link "Step 2" at bounding box center [277, 134] width 70 height 26
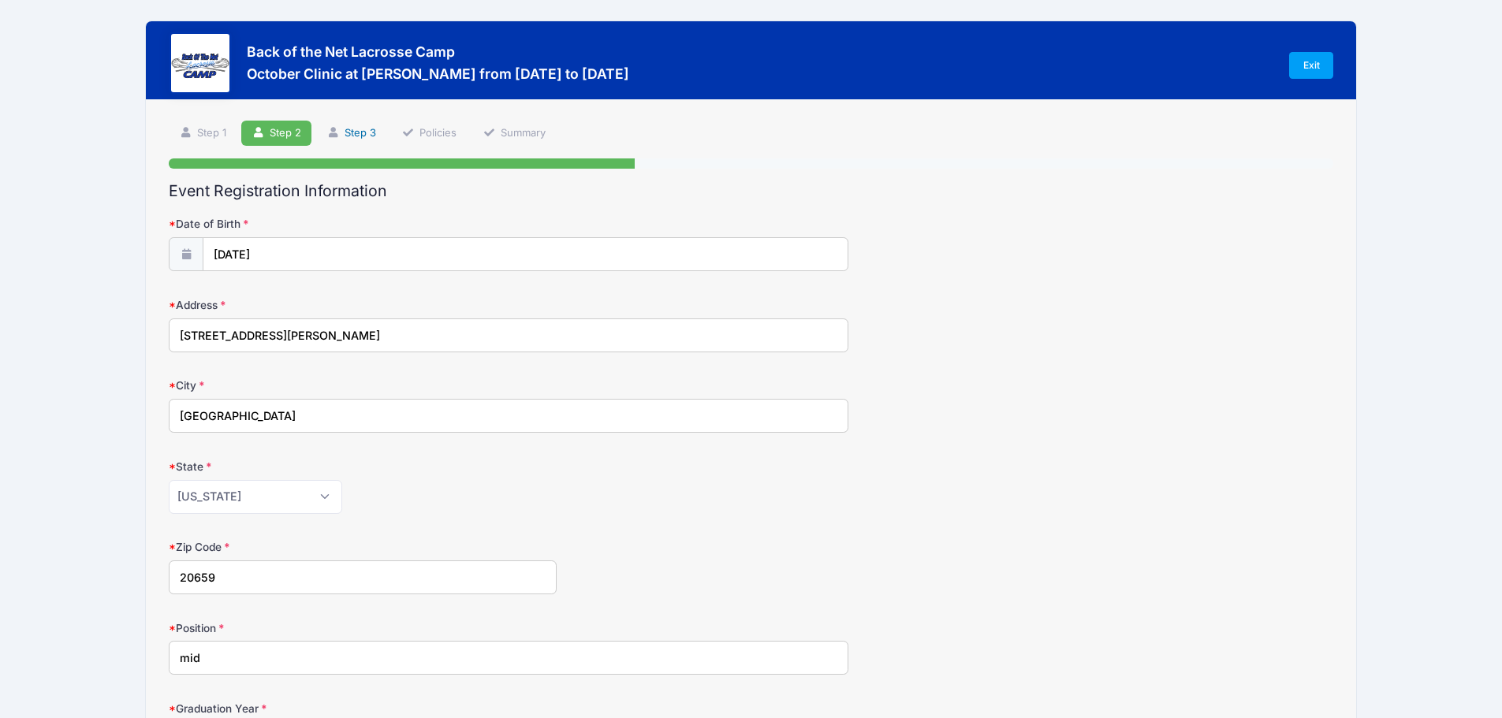
click at [371, 134] on link "Step 3" at bounding box center [351, 134] width 70 height 26
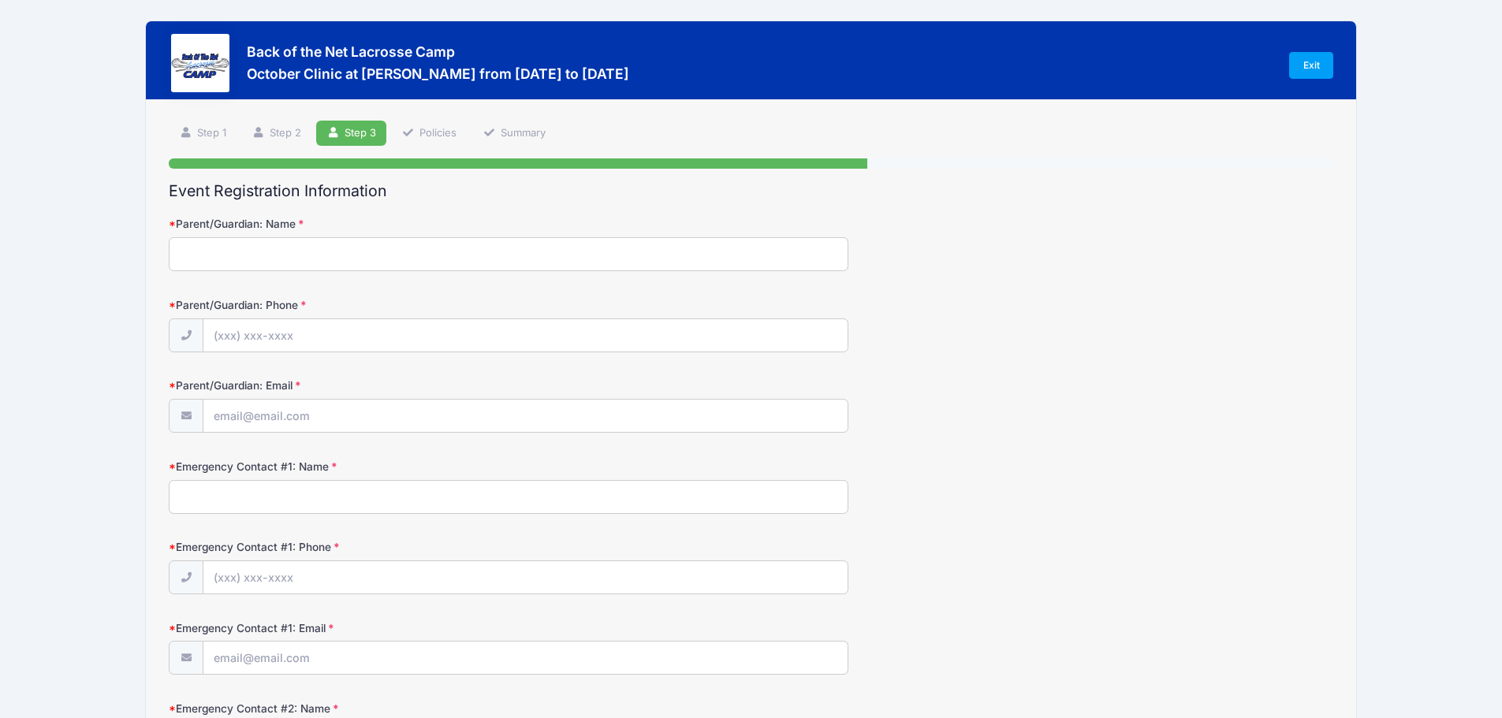
click at [277, 240] on input "Parent/Guardian: Name" at bounding box center [509, 254] width 680 height 34
type input "gerald oliver"
type input "(301) 399-0150"
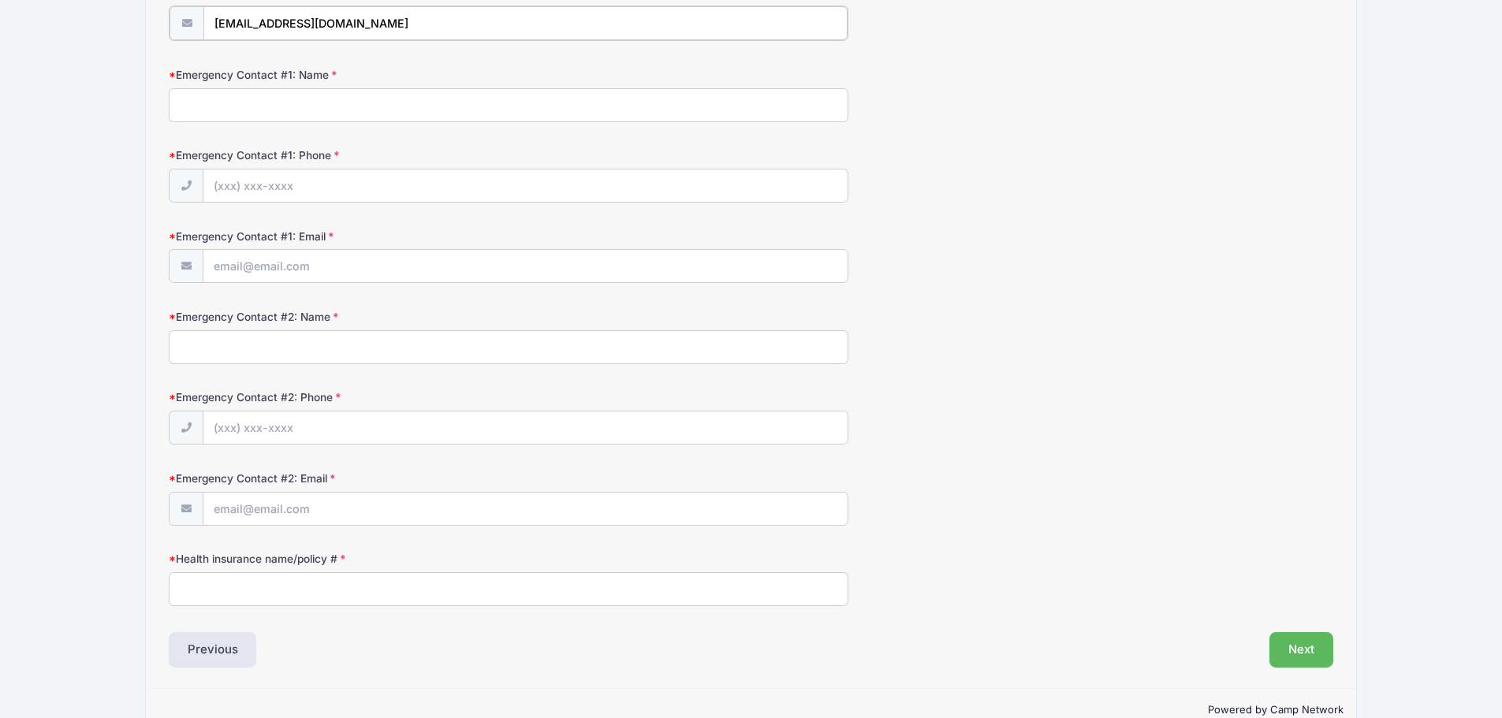
scroll to position [394, 0]
type input "jerryo151@gmail.com"
click at [270, 106] on input "Emergency Contact #1: Name" at bounding box center [509, 103] width 680 height 34
type input "kim oliver"
type input "(443) 326-7550"
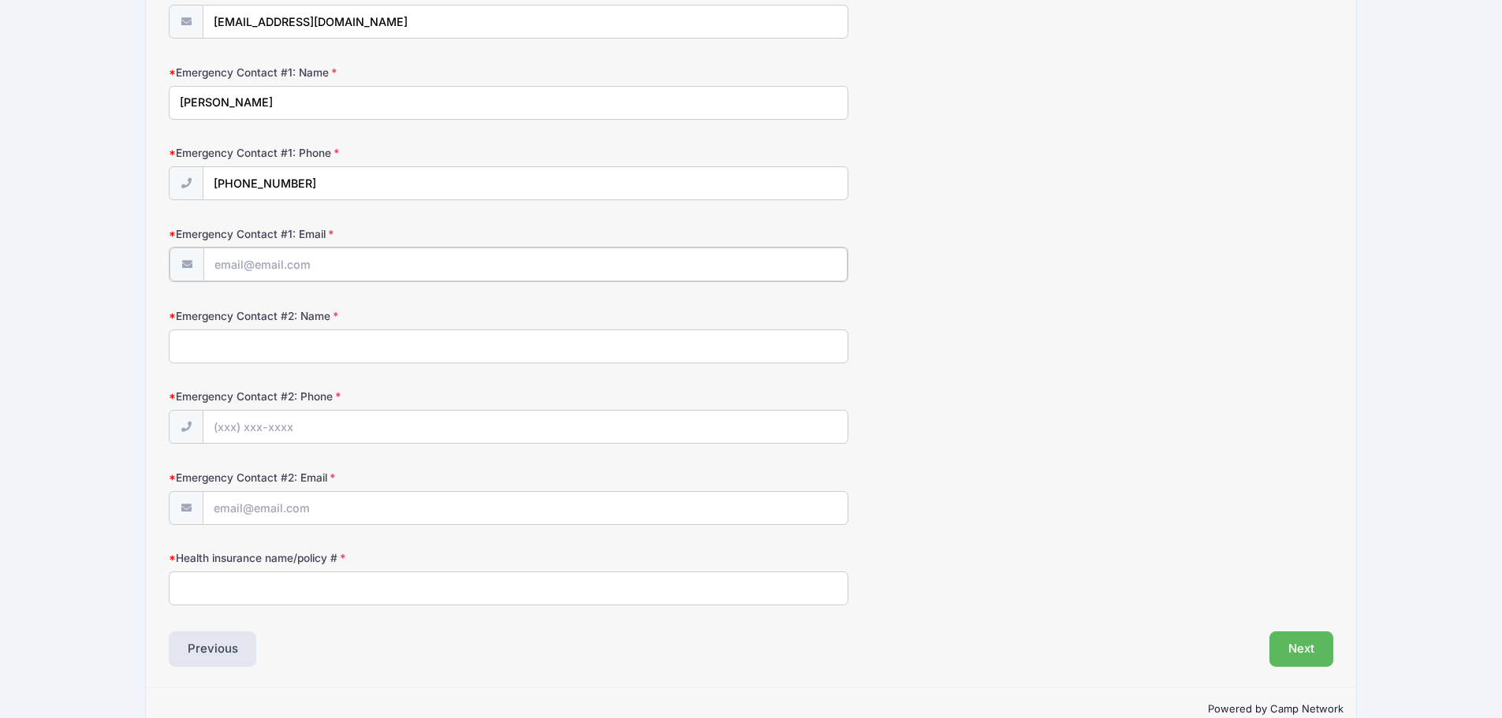
click at [283, 267] on input "Emergency Contact #1: Email" at bounding box center [524, 265] width 643 height 34
type input "kimhatcher09@gmail.com"
type input "sara oliver"
type input "(240) 538-2514"
click at [332, 512] on input "Emergency Contact #2: Email" at bounding box center [524, 507] width 643 height 34
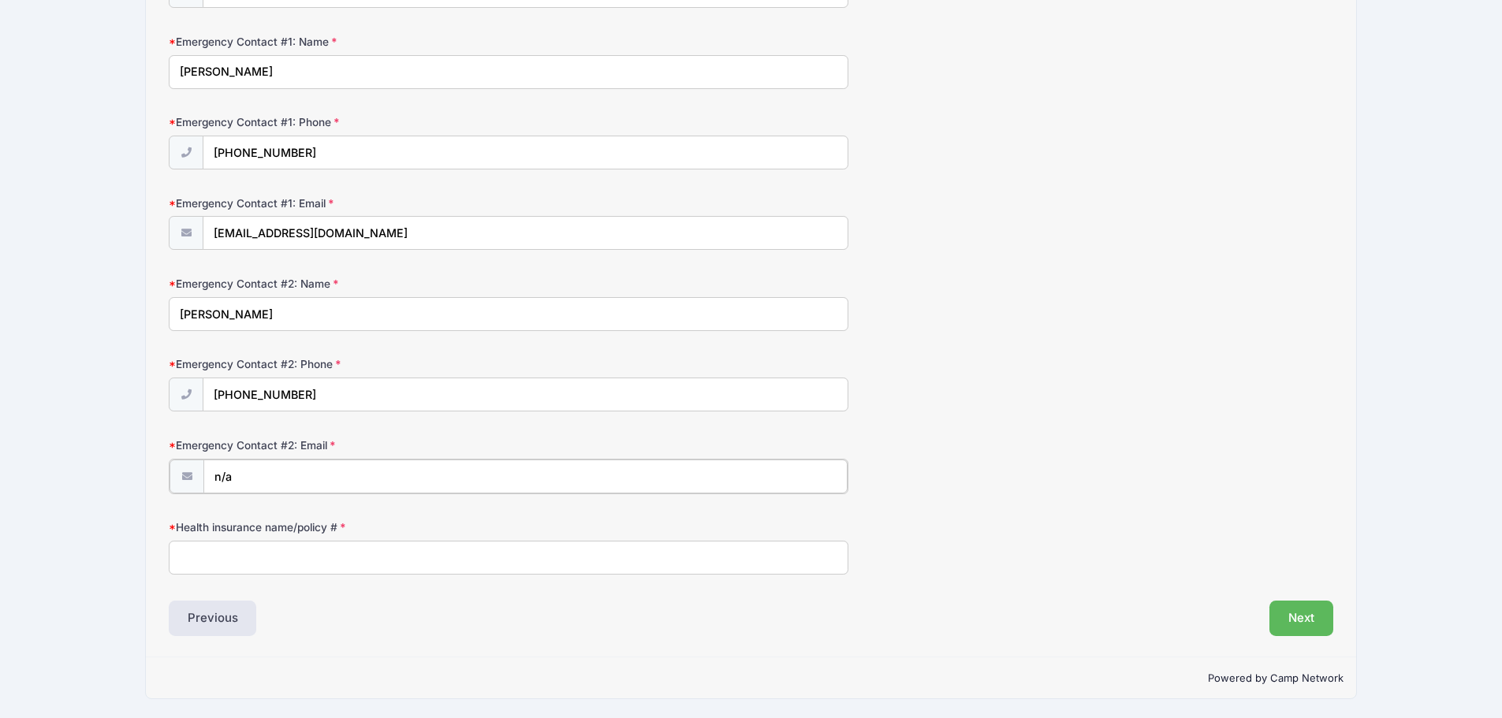
scroll to position [427, 0]
type input "n/a"
click at [341, 561] on input "Health insurance name/policy #" at bounding box center [509, 556] width 680 height 34
click at [240, 543] on input "Health insurance name/policy #" at bounding box center [509, 556] width 680 height 34
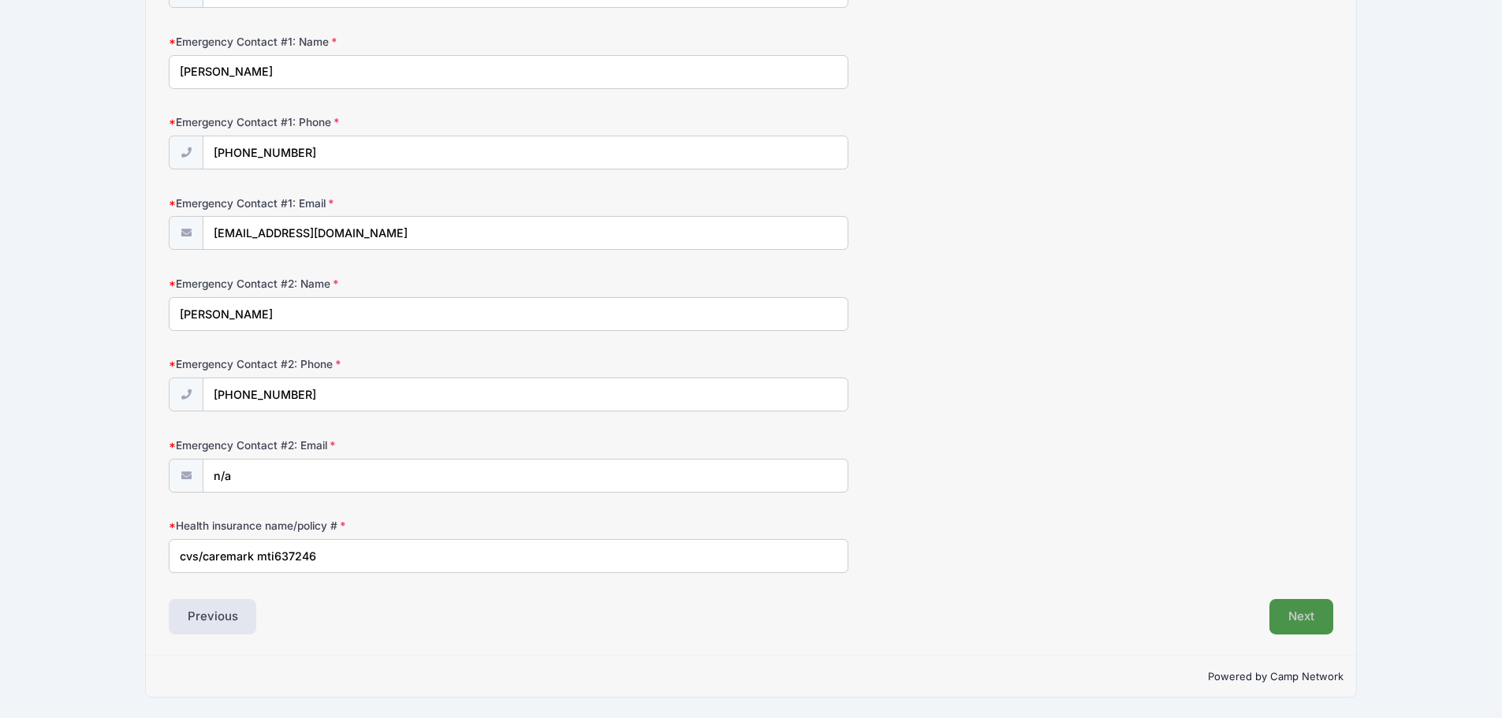
type input "cvs/caremark mti637246"
click at [1306, 611] on button "Next" at bounding box center [1301, 617] width 64 height 36
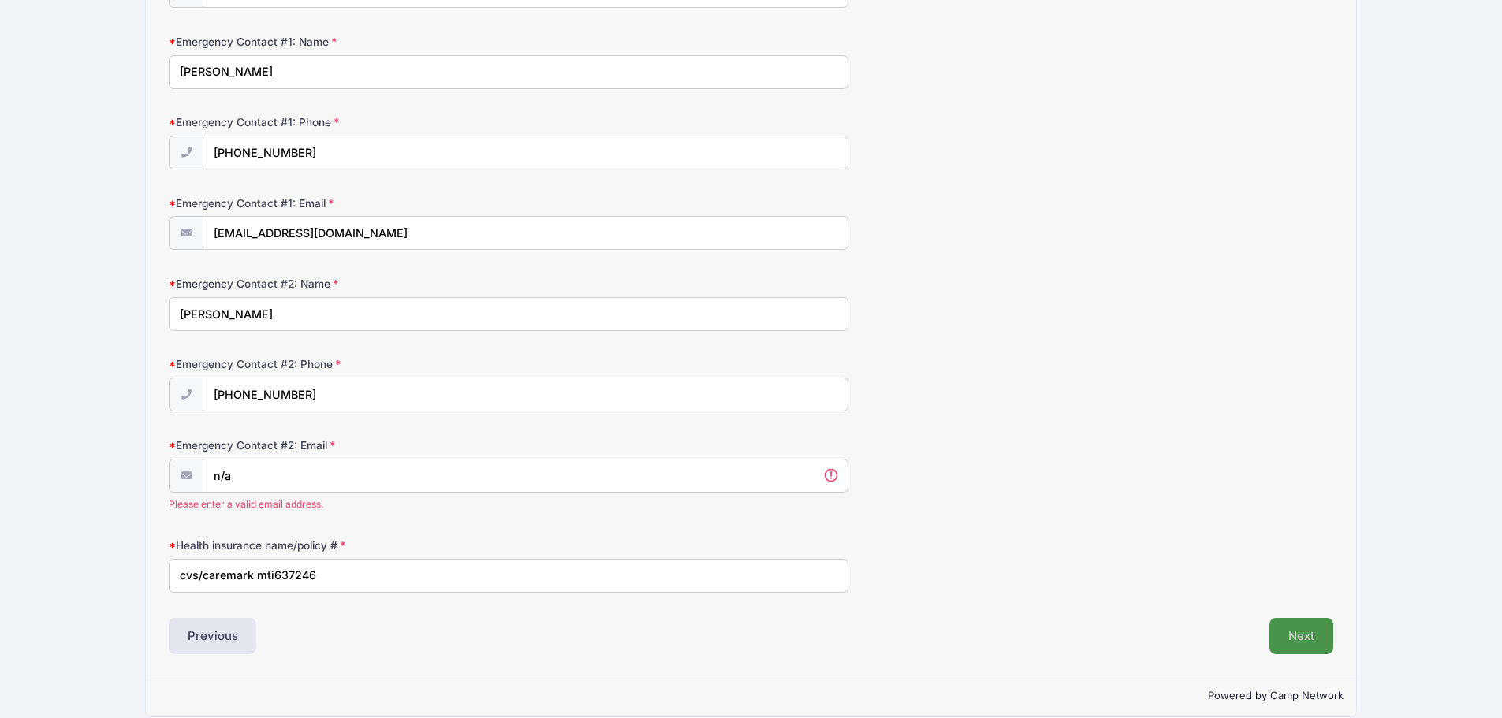
scroll to position [0, 0]
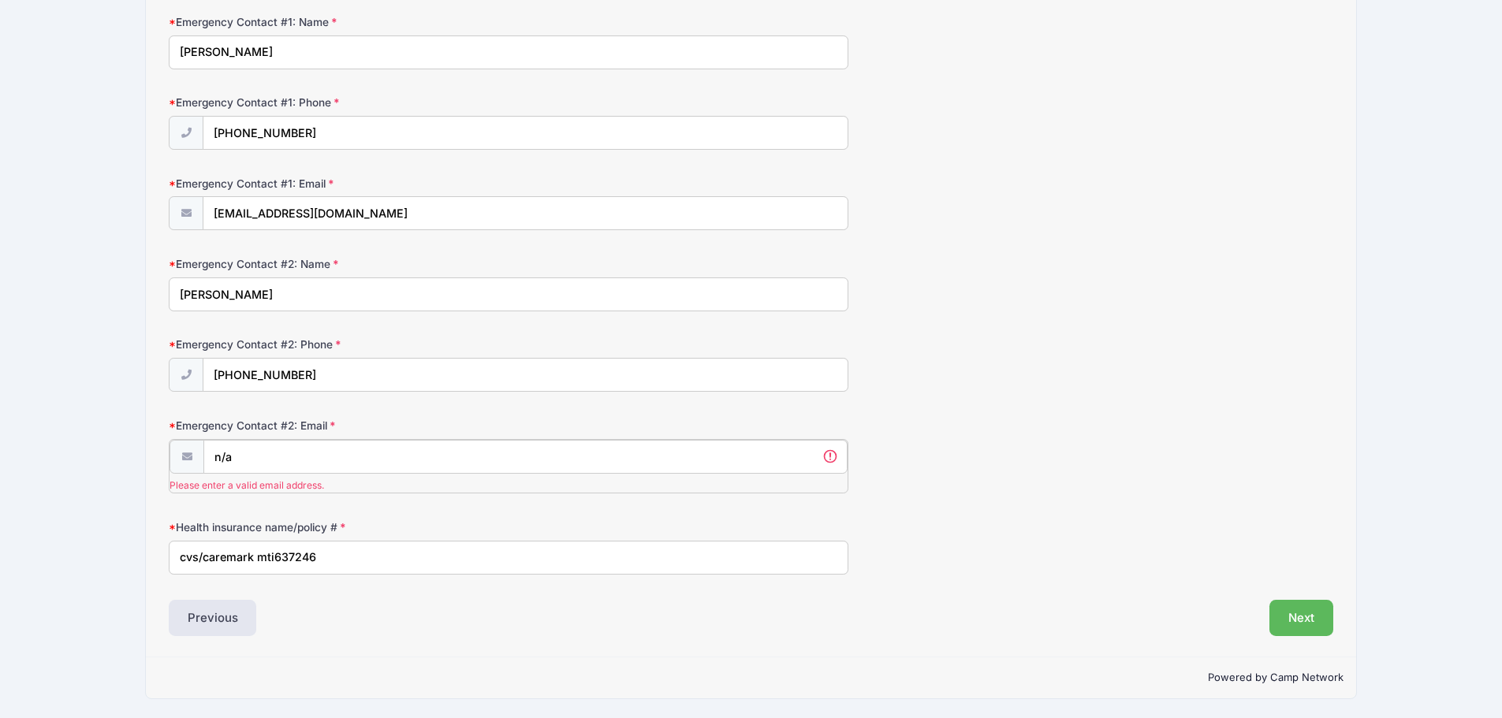
click at [265, 449] on input "n/a" at bounding box center [524, 457] width 643 height 34
click at [264, 451] on input "n/a" at bounding box center [524, 457] width 643 height 34
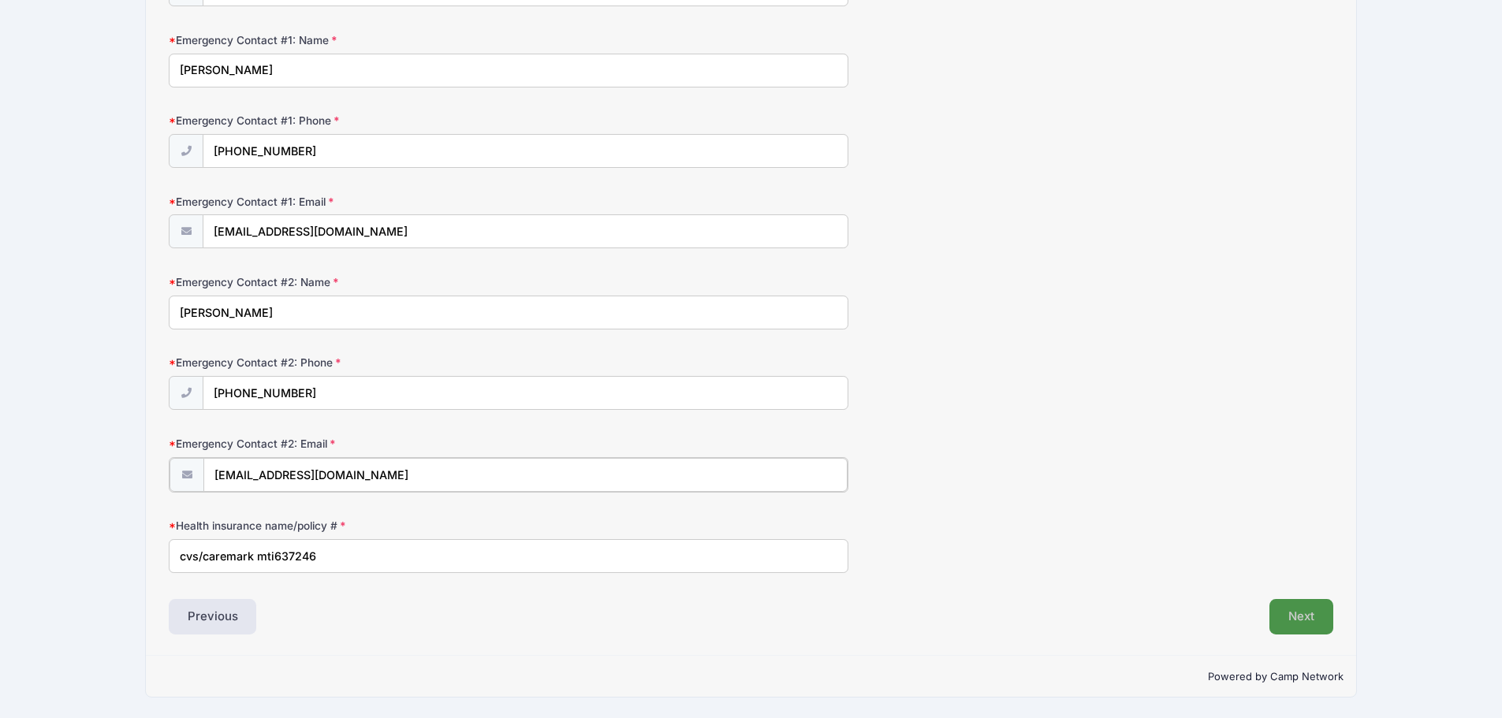
type input "jerryo151@gmail.com"
click at [1317, 613] on button "Next" at bounding box center [1301, 617] width 64 height 36
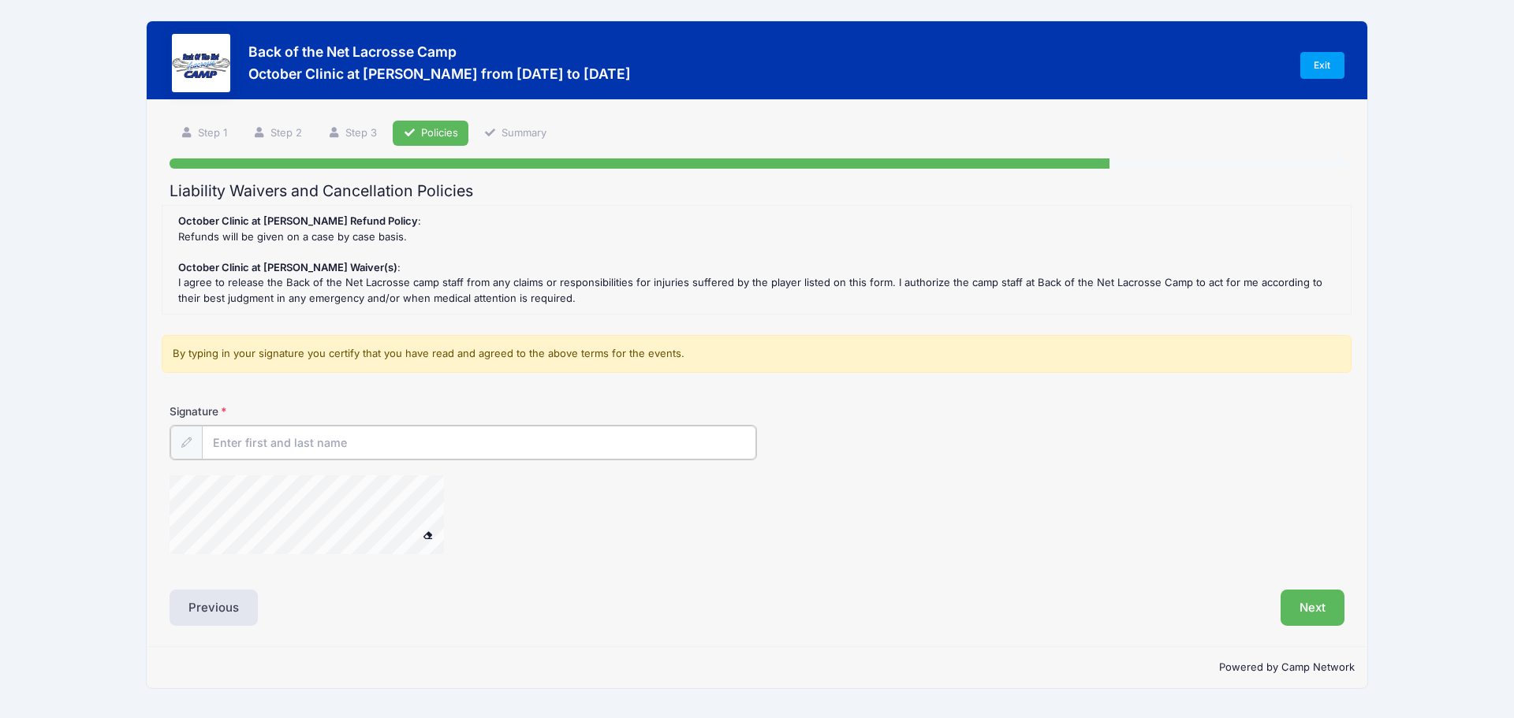
click at [281, 453] on input "Signature" at bounding box center [479, 443] width 554 height 34
type input "gerald oliver"
click at [1343, 611] on button "Next" at bounding box center [1312, 606] width 64 height 36
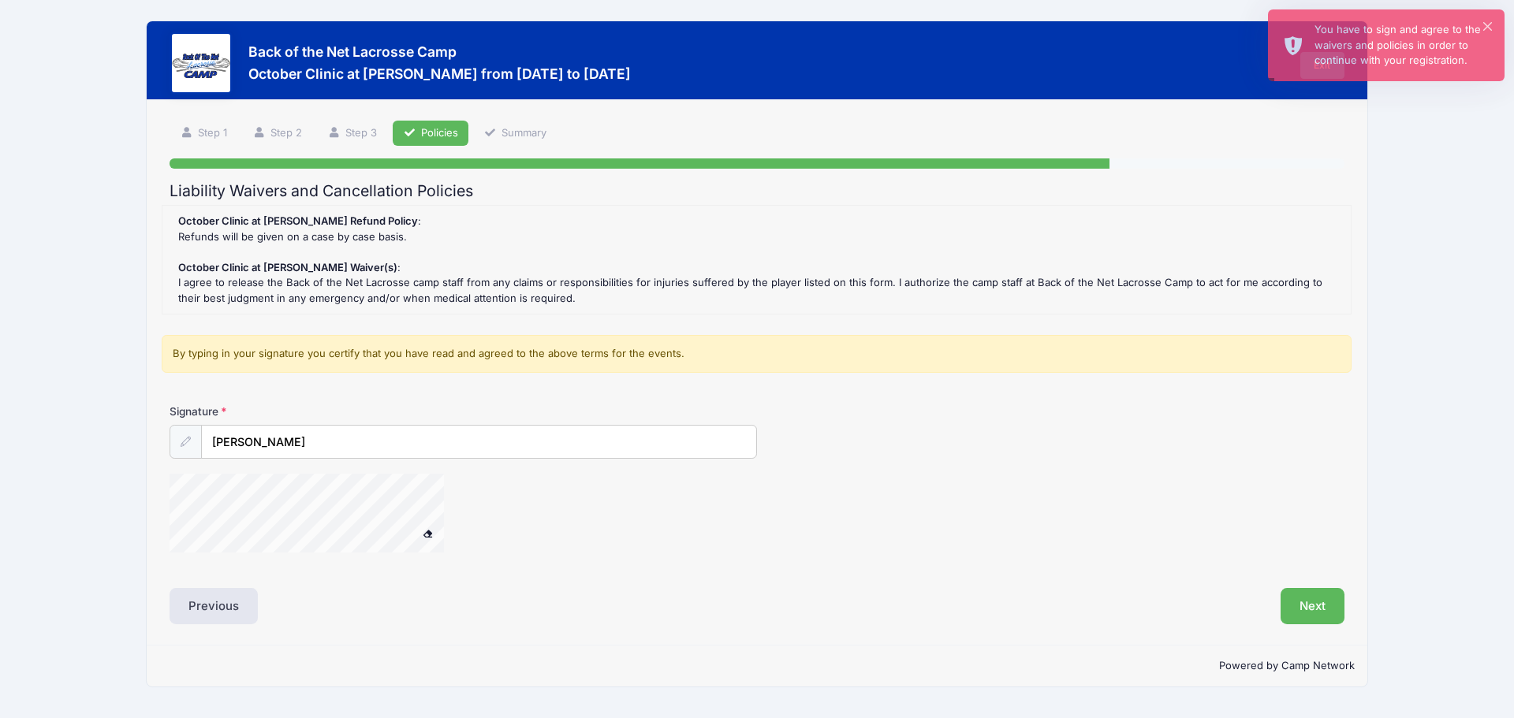
click at [185, 437] on icon at bounding box center [186, 442] width 10 height 10
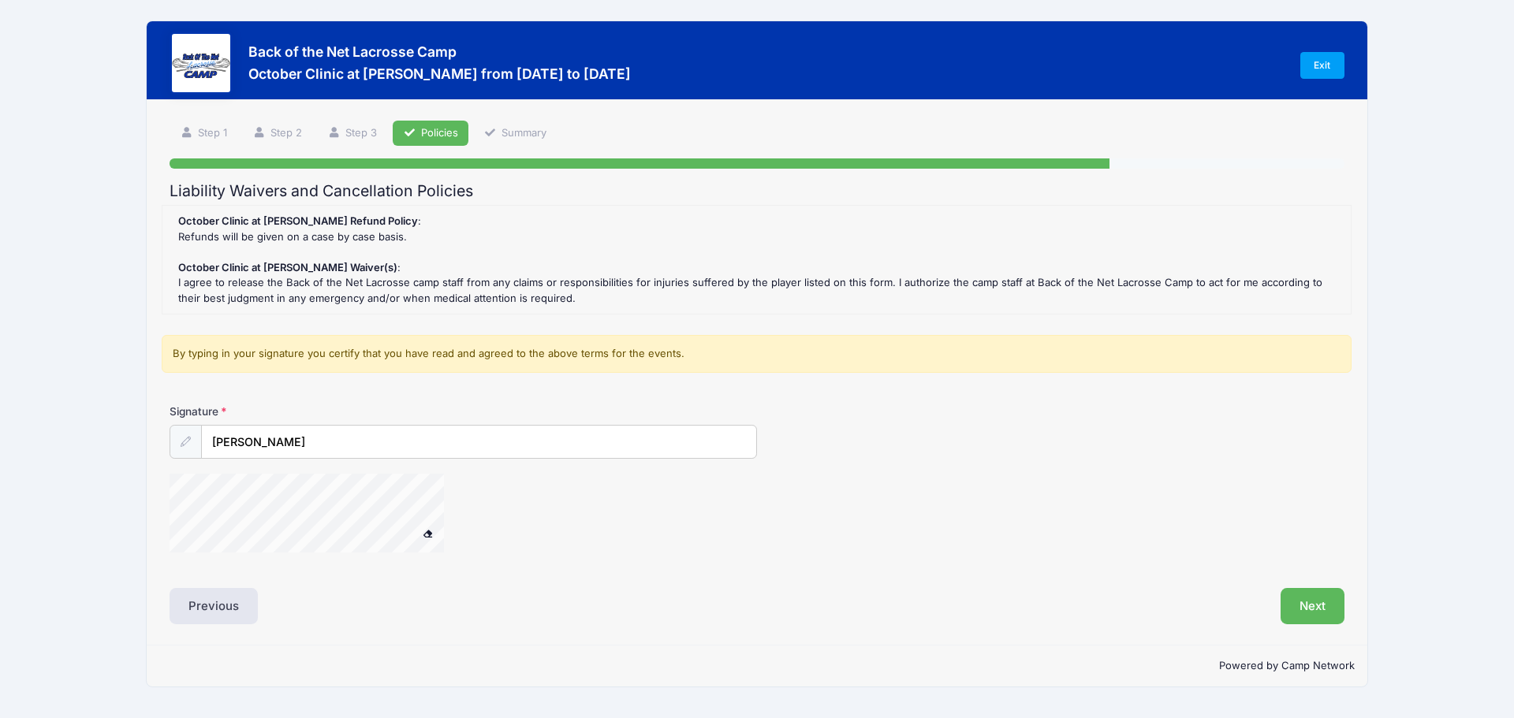
click at [432, 535] on span at bounding box center [428, 533] width 11 height 9
click at [1310, 600] on button "Next" at bounding box center [1312, 606] width 64 height 36
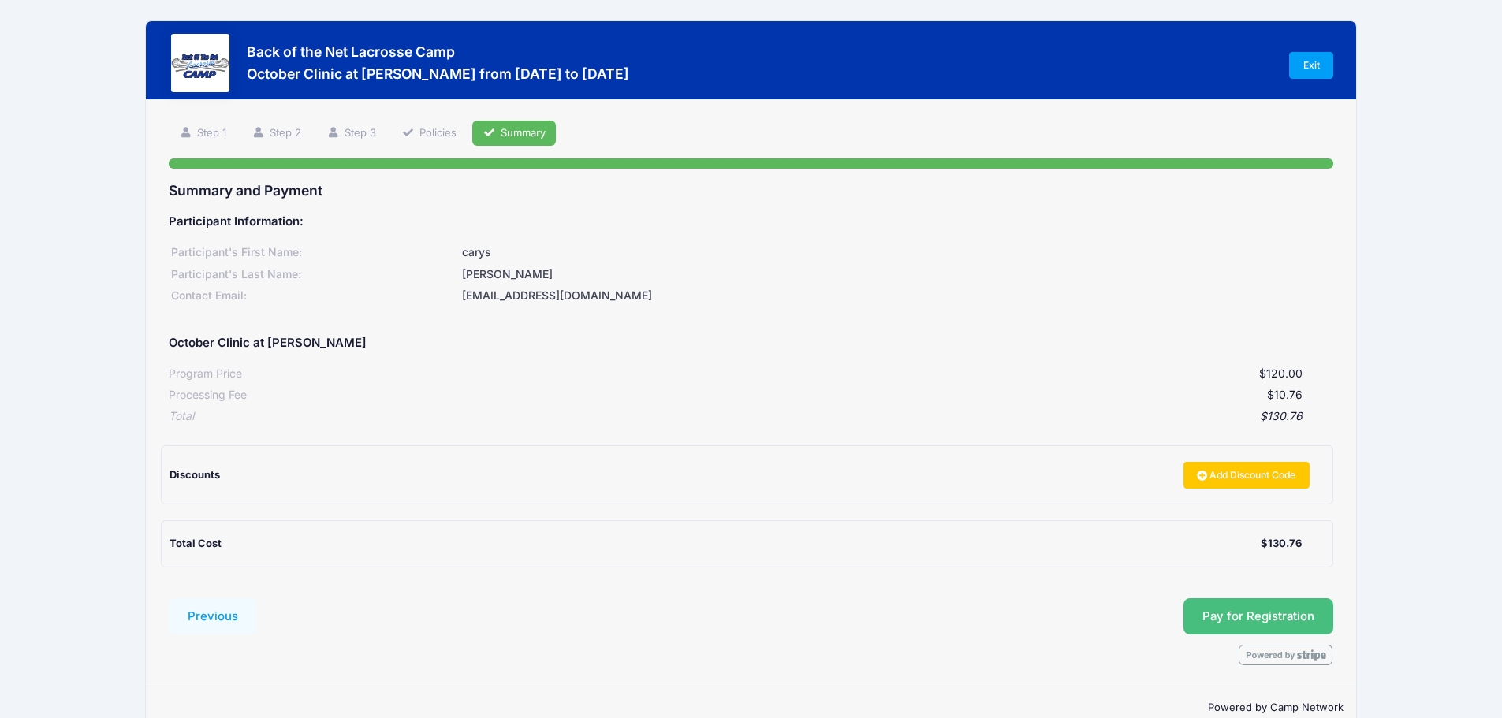
click at [1276, 618] on button "Pay for Registration" at bounding box center [1258, 616] width 150 height 36
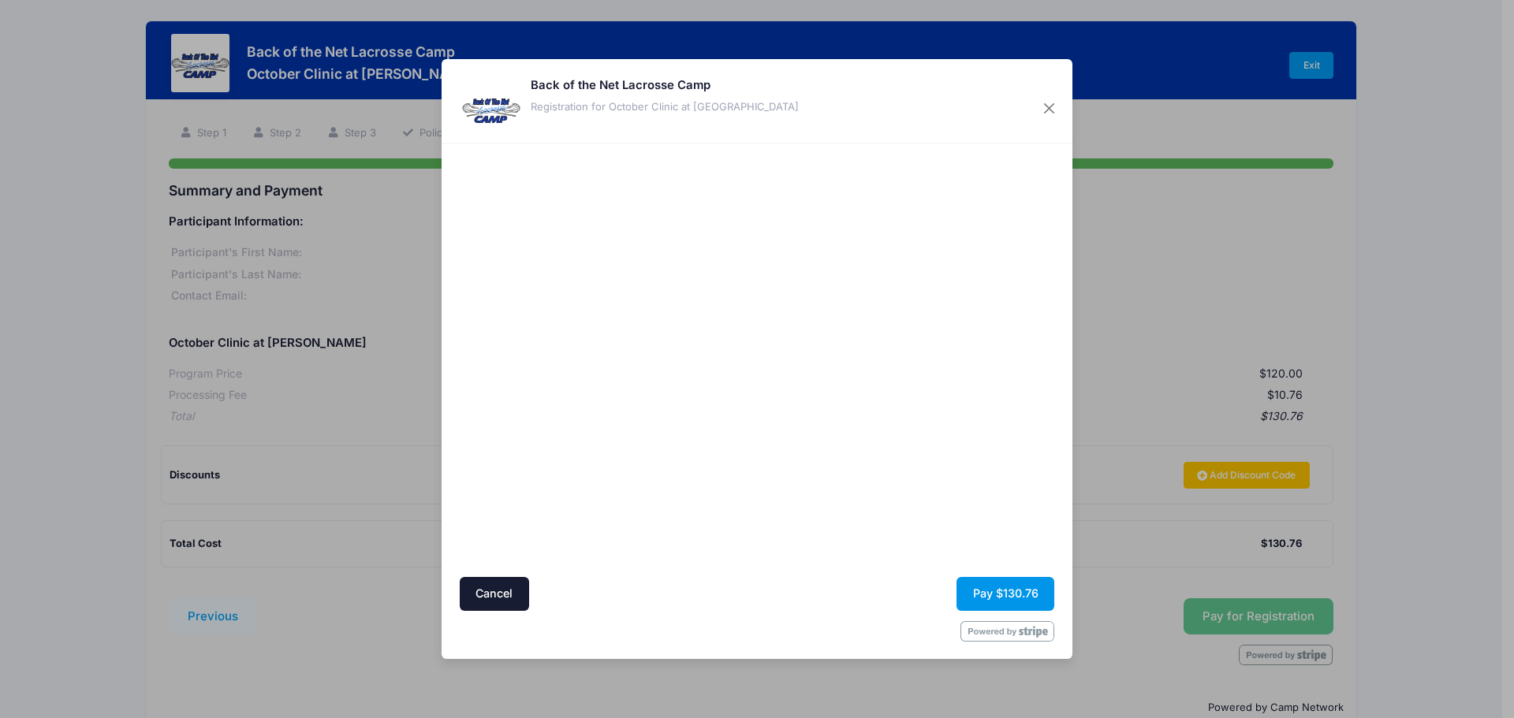
click at [1013, 594] on button "Pay $130.76" at bounding box center [1005, 594] width 98 height 34
